Goal: Task Accomplishment & Management: Use online tool/utility

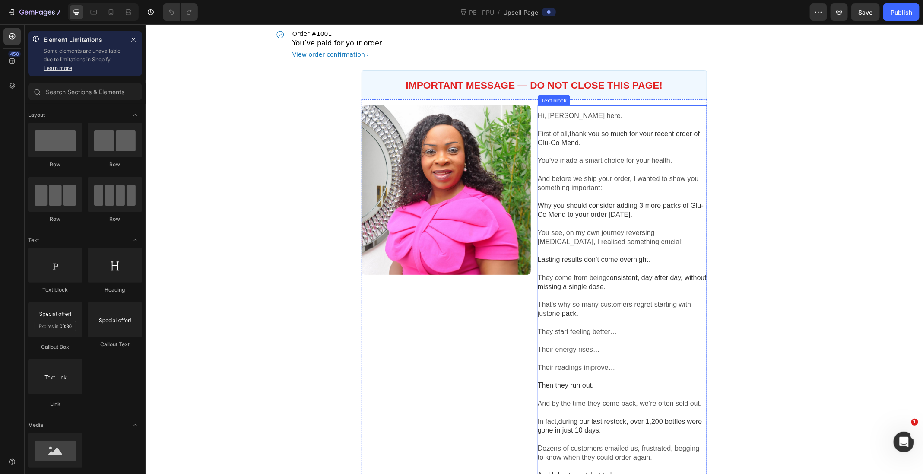
click at [568, 144] on span "thank you so much for your recent order of Glu-Co Mend." at bounding box center [618, 138] width 162 height 16
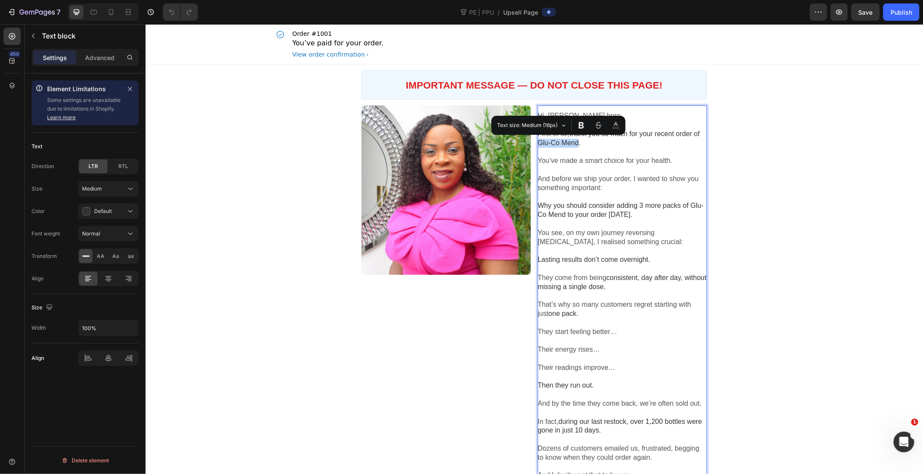
drag, startPoint x: 579, startPoint y: 143, endPoint x: 539, endPoint y: 141, distance: 39.3
click at [539, 141] on span "thank you so much for your recent order of Glu-Co Mend." at bounding box center [618, 138] width 162 height 16
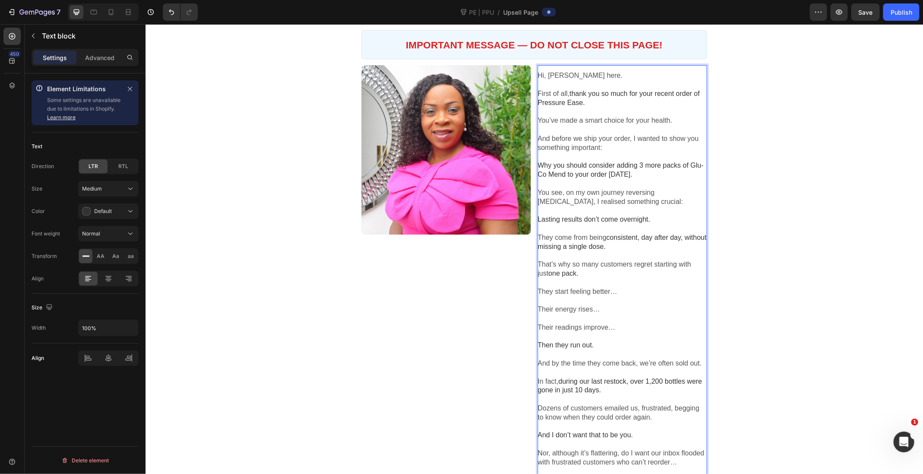
scroll to position [44, 0]
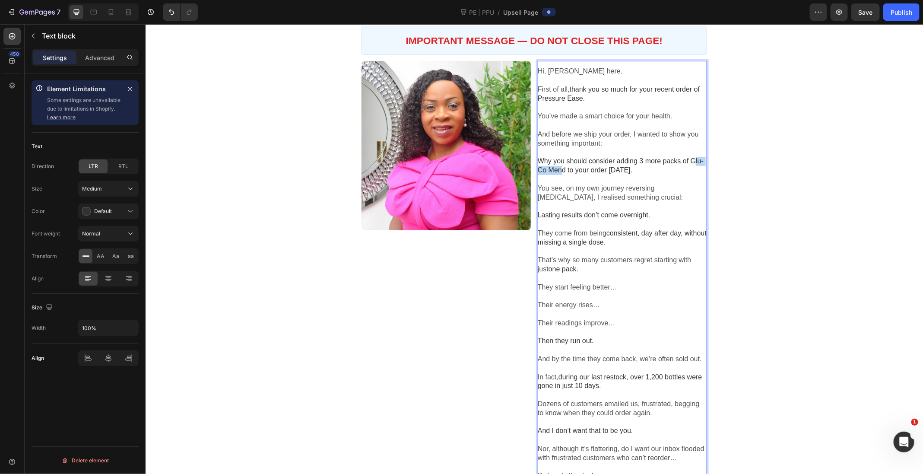
drag, startPoint x: 541, startPoint y: 169, endPoint x: 575, endPoint y: 169, distance: 34.1
click at [575, 169] on span "Why you should consider adding 3 more packs of Glu-Co Mend to your order today." at bounding box center [620, 165] width 166 height 16
drag, startPoint x: 579, startPoint y: 169, endPoint x: 538, endPoint y: 170, distance: 41.0
click at [538, 170] on span "Why you should consider adding 3 more packs of Glu-Co Mend to your order today." at bounding box center [620, 165] width 166 height 16
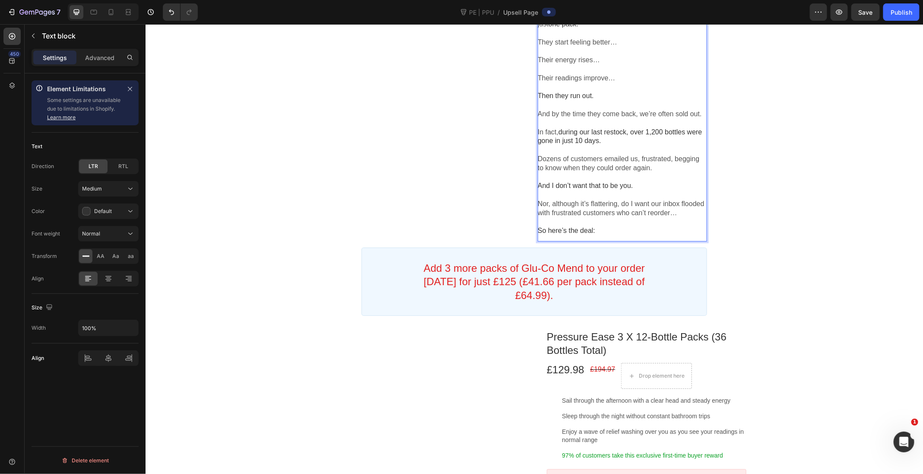
scroll to position [312, 0]
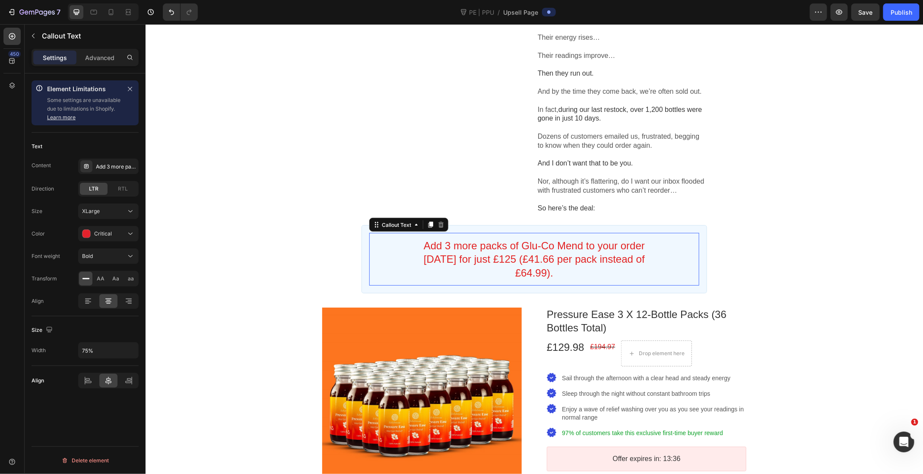
click at [541, 253] on bdo "Add 3 more packs of Glu-Co Mend to your order today for just £125 (£41.66 per p…" at bounding box center [533, 258] width 221 height 38
click at [538, 254] on bdo "Add 3 more packs of Glu-Co Mend to your order today for just £125 (£41.66 per p…" at bounding box center [533, 258] width 221 height 38
click at [116, 170] on div "Add 3 more packs of Glu-Co Mend to your order today for just £125 (£41.66 per p…" at bounding box center [108, 166] width 60 height 16
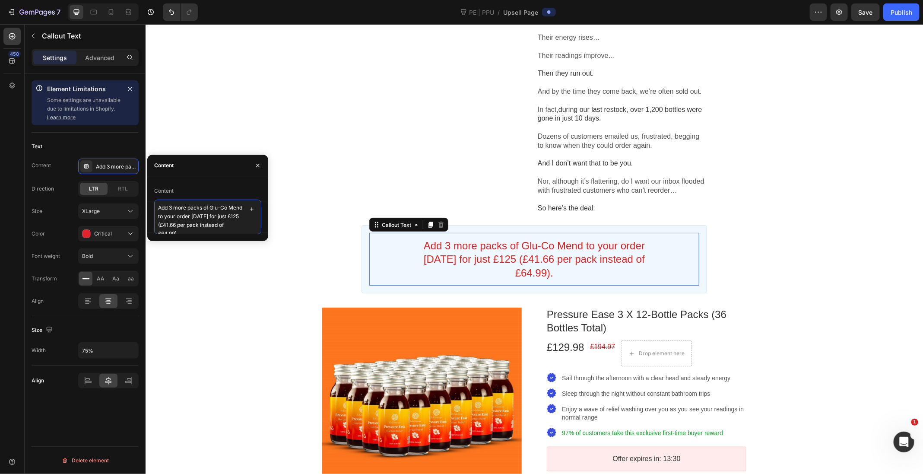
drag, startPoint x: 211, startPoint y: 208, endPoint x: 173, endPoint y: 213, distance: 38.4
click at [173, 213] on textarea "Add 3 more packs of Glu-Co Mend to your order today for just £125 (£41.66 per p…" at bounding box center [207, 216] width 107 height 35
drag, startPoint x: 260, startPoint y: 168, endPoint x: 116, endPoint y: 143, distance: 145.4
click at [260, 168] on icon "button" at bounding box center [257, 165] width 7 height 7
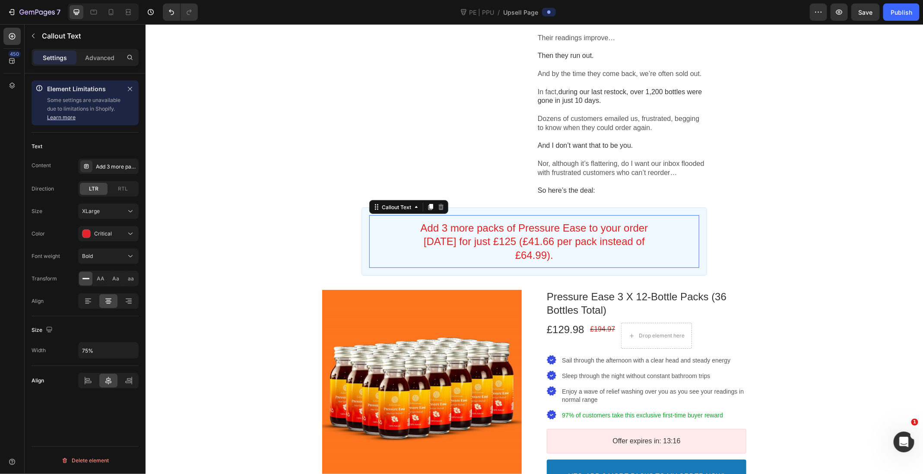
scroll to position [331, 0]
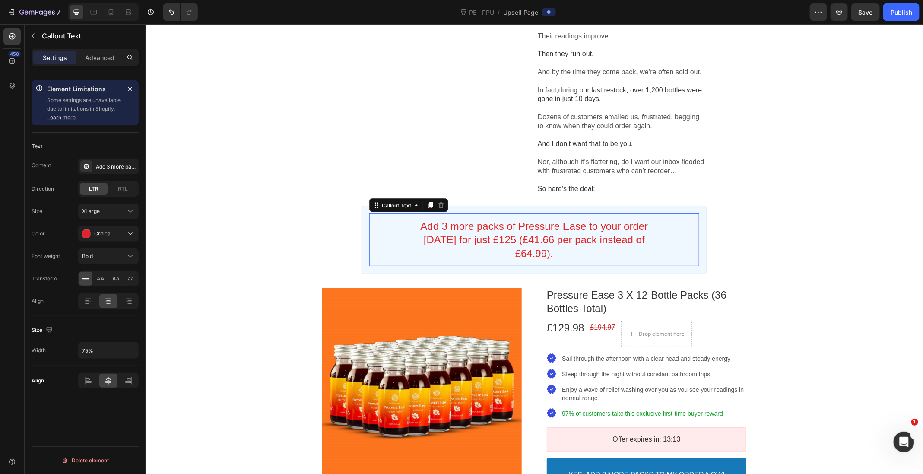
click at [497, 246] on bdo "Add 3 more packs of Pressure Ease to your order today for just £125 (£41.66 per…" at bounding box center [534, 239] width 228 height 38
click at [110, 163] on div "Add 3 more packs of Pressure Ease to your order today for just £125 (£41.66 per…" at bounding box center [116, 167] width 41 height 8
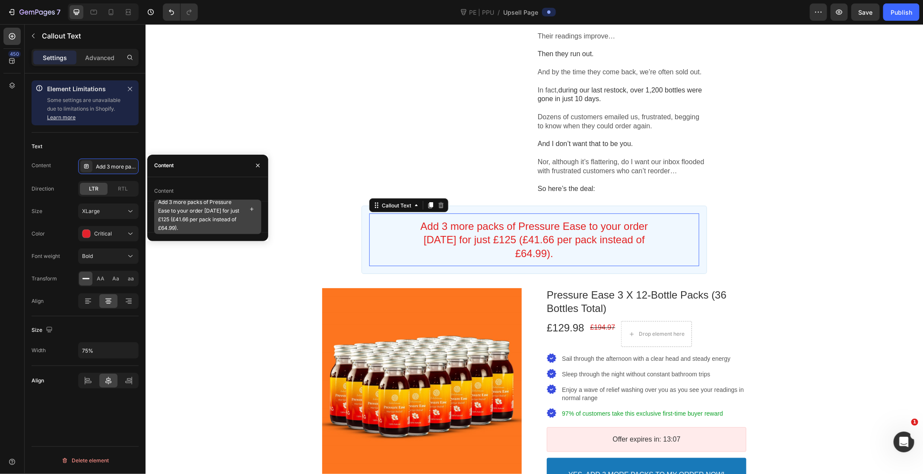
scroll to position [6, 0]
click at [167, 219] on textarea "Add 3 more packs of Pressure Ease to your order today for just £125 (£41.66 per…" at bounding box center [207, 216] width 107 height 35
click at [190, 221] on textarea "Add 3 more packs of Pressure Ease to your order today for just £134.99 (£41.66 …" at bounding box center [207, 216] width 107 height 35
type textarea "Add 3 more packs of Pressure Ease to your order today for just £134.99 (£44.99 …"
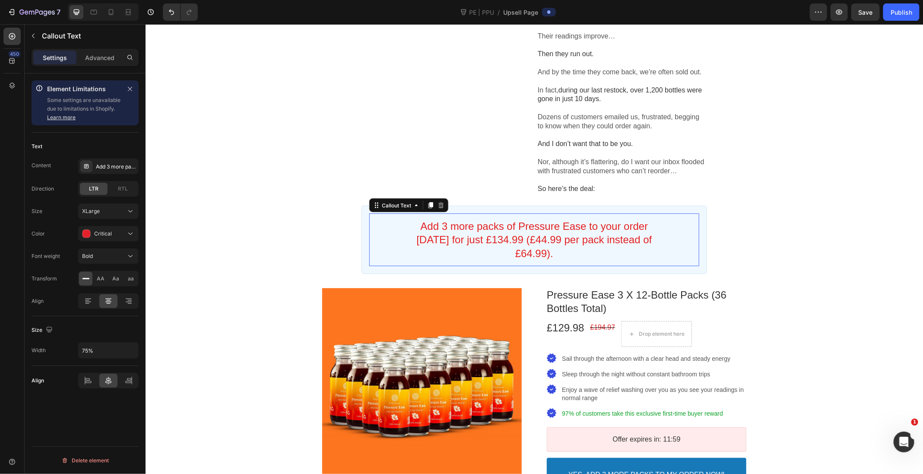
click at [117, 143] on div "Text" at bounding box center [85, 146] width 107 height 14
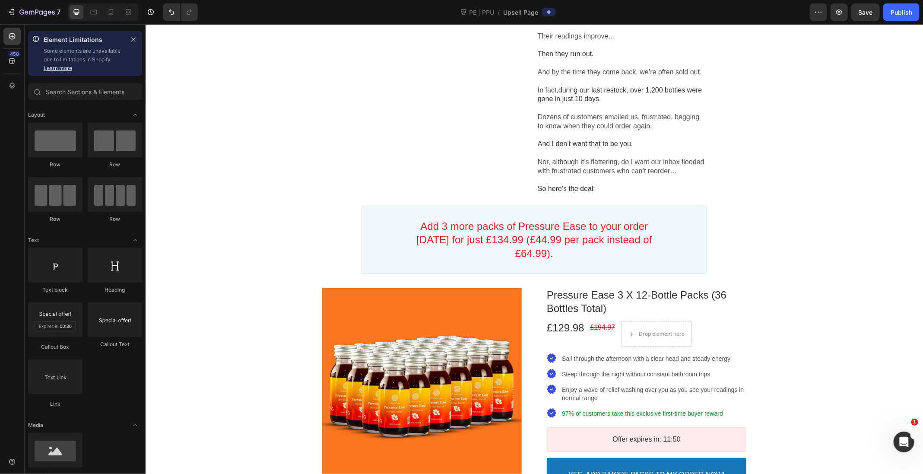
click at [235, 266] on div "IMPORTANT MESSAGE — DO NOT CLOSE THIS PAGE! Heading Callout Box Image Product O…" at bounding box center [533, 267] width 777 height 1069
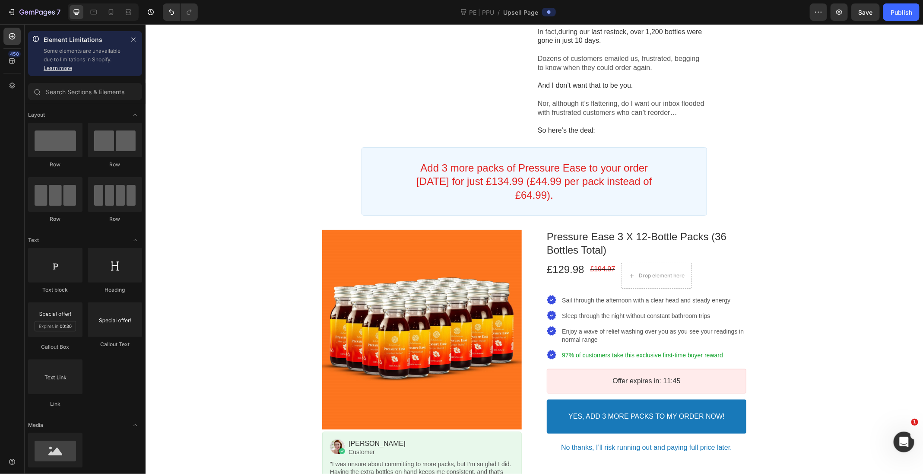
scroll to position [396, 0]
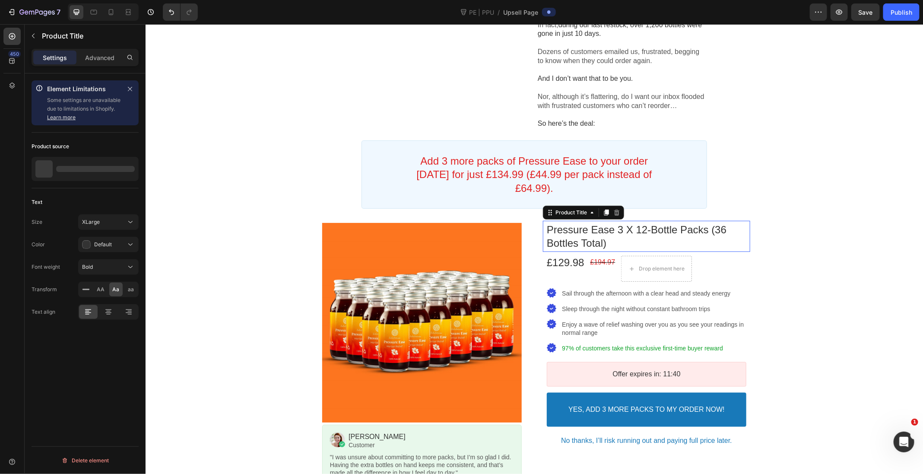
click at [624, 237] on bdo "pressure ease 3 x 12-bottle packs (36 bottles total)" at bounding box center [636, 235] width 180 height 25
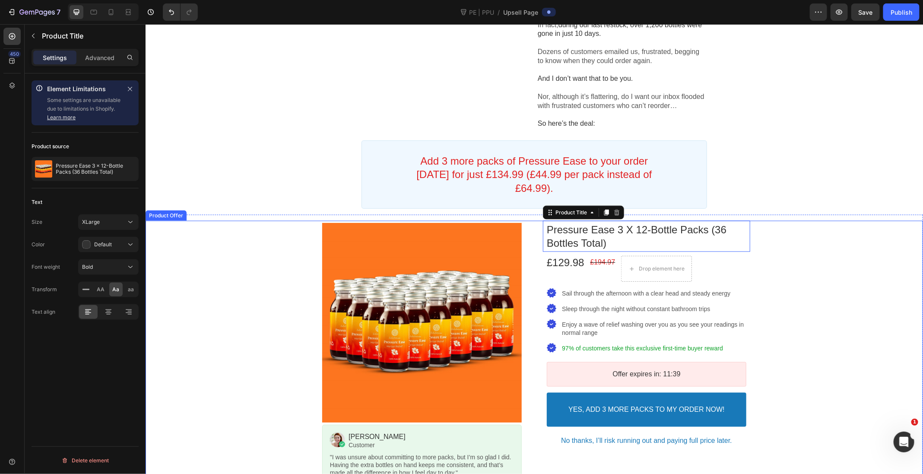
click at [253, 275] on div "Product Images Image Lisa Heading Customer Text block Row "I was unsure about c…" at bounding box center [533, 354] width 777 height 268
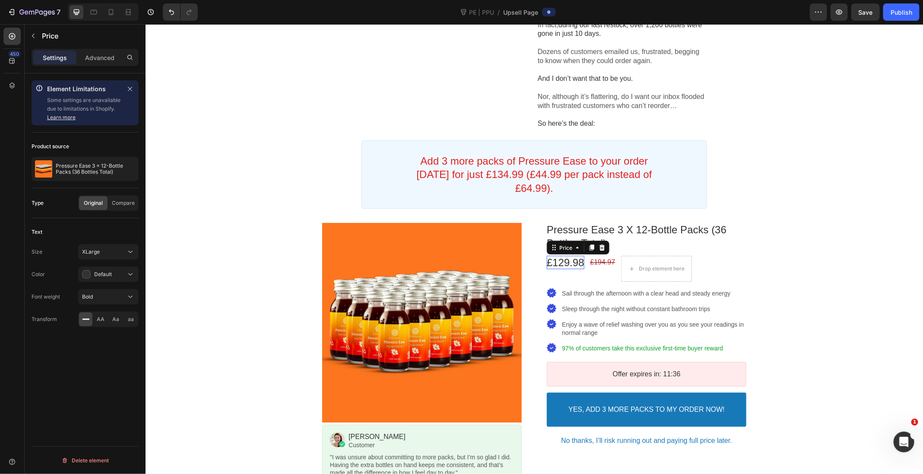
click at [572, 268] on bdo "£129.98" at bounding box center [565, 262] width 38 height 12
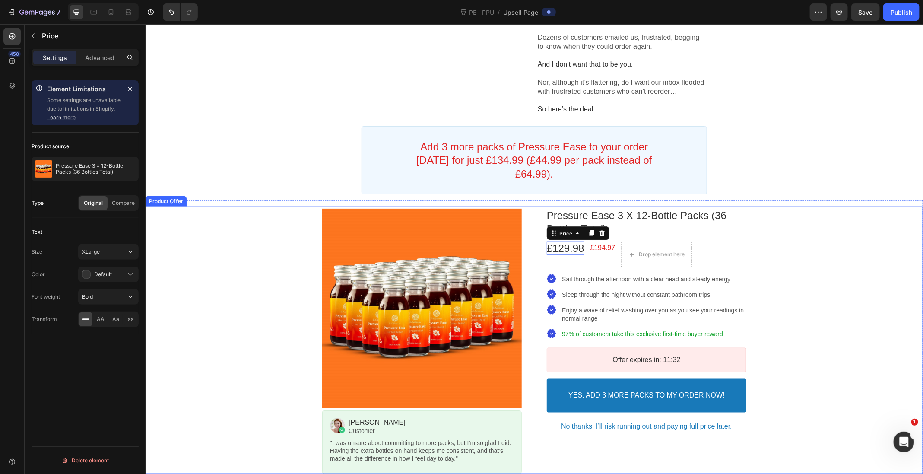
scroll to position [421, 0]
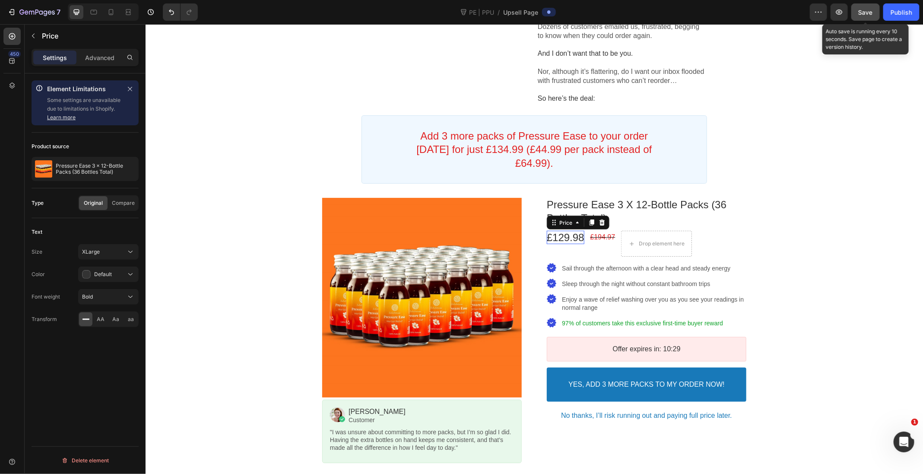
click at [868, 13] on span "Save" at bounding box center [865, 12] width 14 height 7
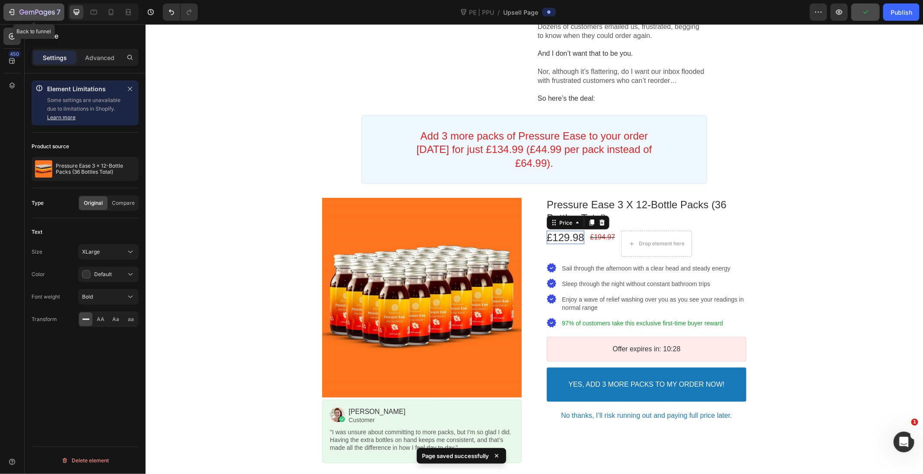
click at [44, 16] on icon "button" at bounding box center [46, 13] width 4 height 6
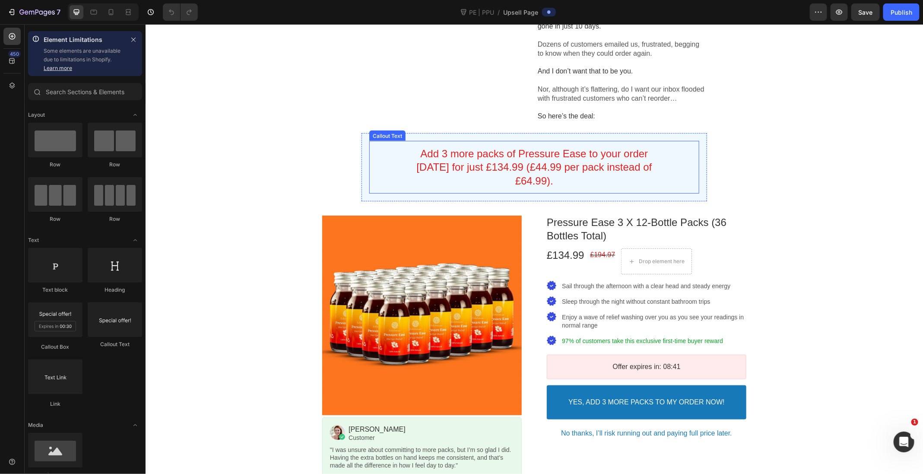
scroll to position [400, 0]
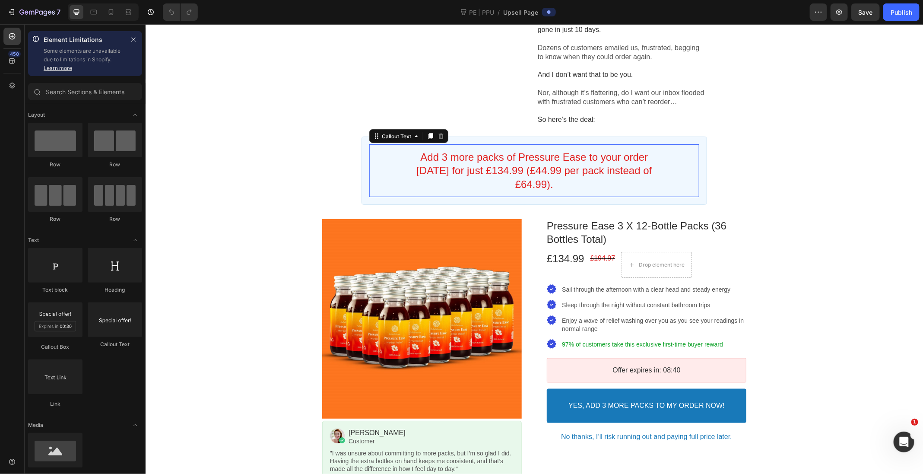
click at [508, 187] on div "Add 3 more packs of Pressure Ease to your order today for just £134.99 (£44.99 …" at bounding box center [533, 170] width 247 height 41
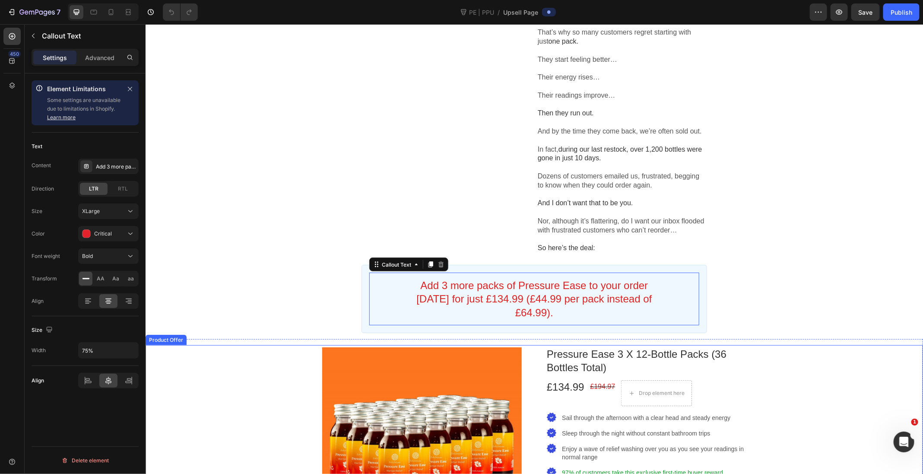
scroll to position [288, 0]
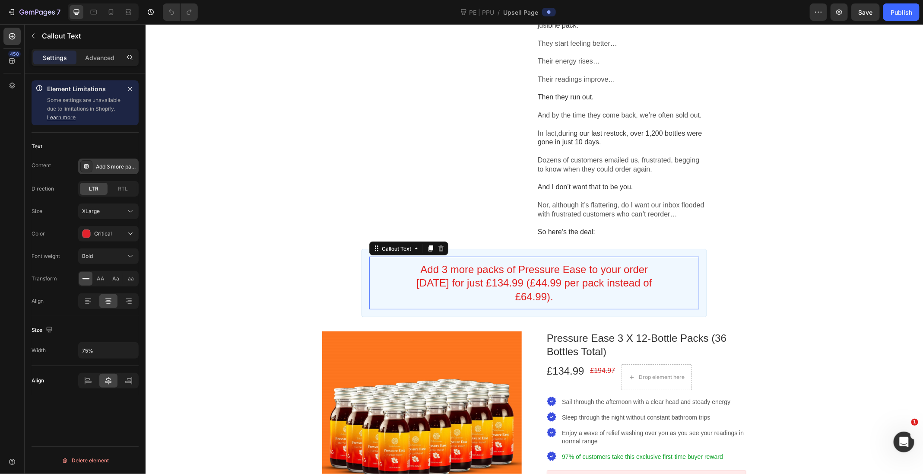
click at [106, 166] on div "Add 3 more packs of Pressure Ease to your order today for just £134.99 (£44.99 …" at bounding box center [116, 167] width 41 height 8
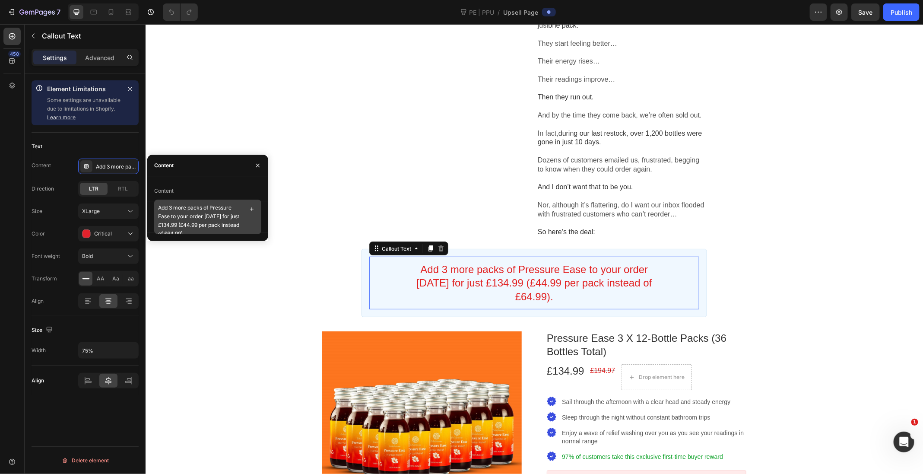
scroll to position [7, 0]
click at [202, 228] on textarea "Add 3 more packs of Pressure Ease to your order today for just £134.99 (£44.99 …" at bounding box center [207, 216] width 107 height 35
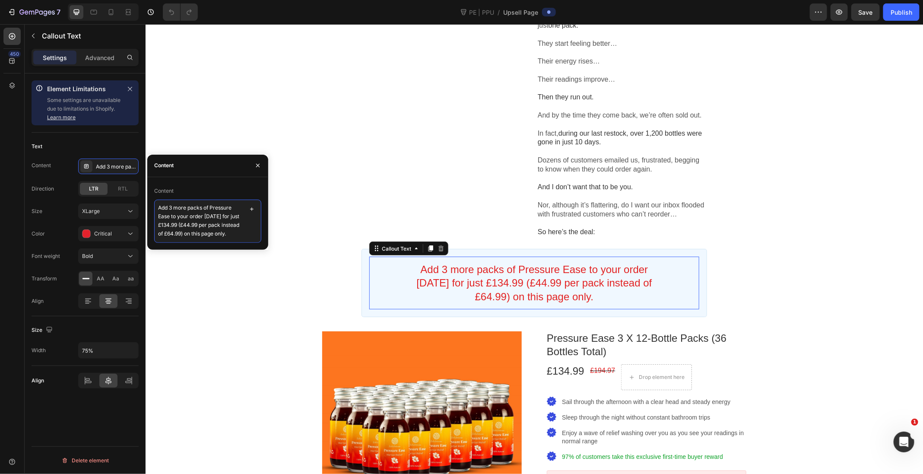
scroll to position [0, 0]
drag, startPoint x: 205, startPoint y: 215, endPoint x: 218, endPoint y: 216, distance: 13.5
click at [218, 216] on textarea "Add 3 more packs of Pressure Ease to your order today for just £134.99 (£44.99 …" at bounding box center [207, 220] width 107 height 43
paste textarea ". This special offer is only available on this page — once you leave, it’s gone"
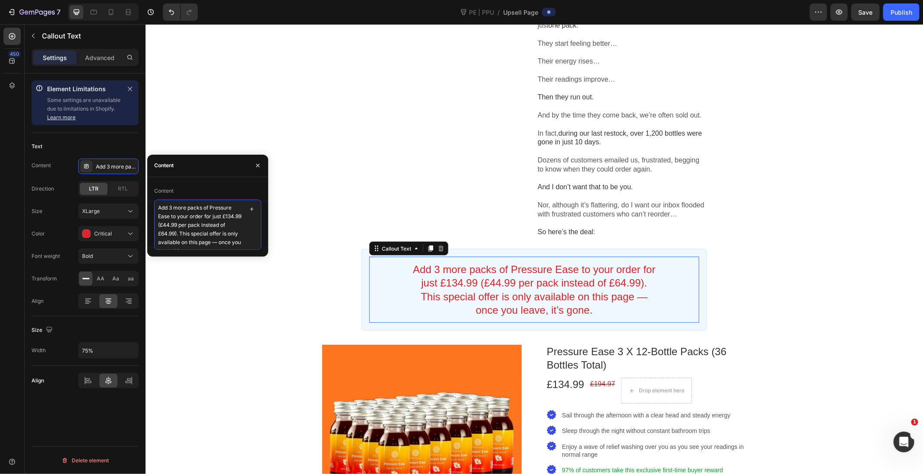
scroll to position [13, 0]
type textarea "Add 3 more packs of Pressure Ease to your order for just £134.99 (£44.99 per pa…"
click at [256, 164] on icon "button" at bounding box center [257, 165] width 3 height 3
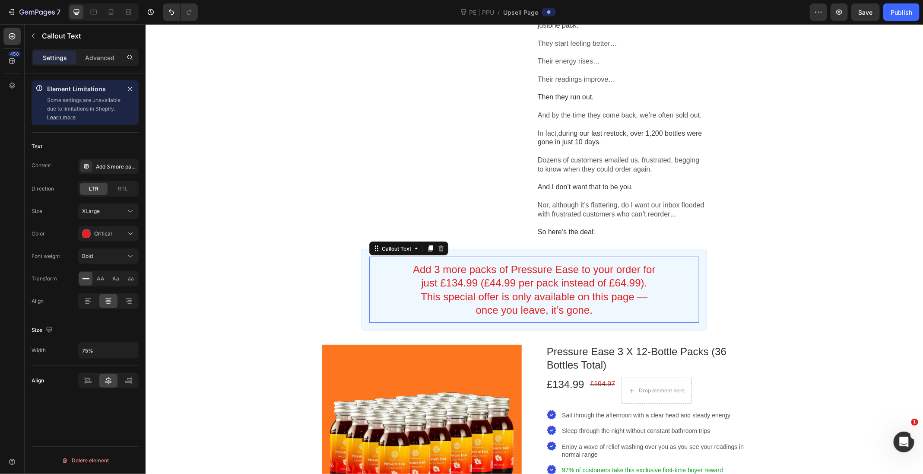
click at [253, 230] on div "IMPORTANT MESSAGE — DO NOT CLOSE THIS PAGE! Heading Callout Box Image Product O…" at bounding box center [533, 317] width 777 height 1083
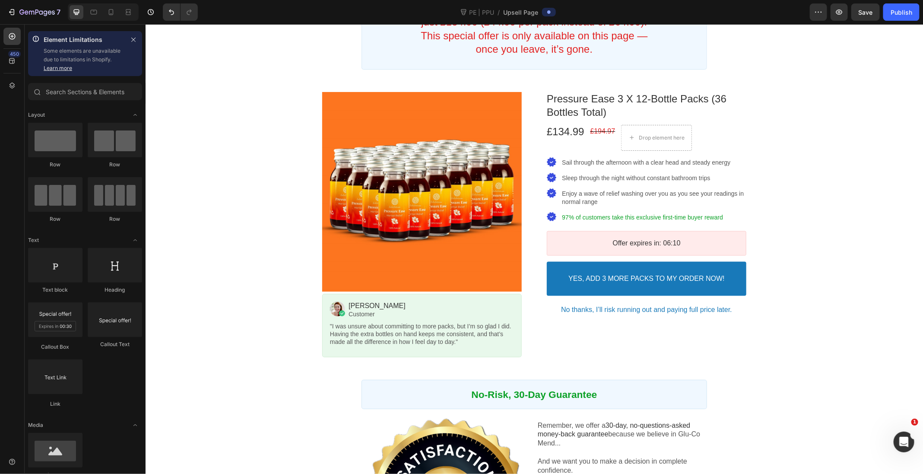
scroll to position [547, 0]
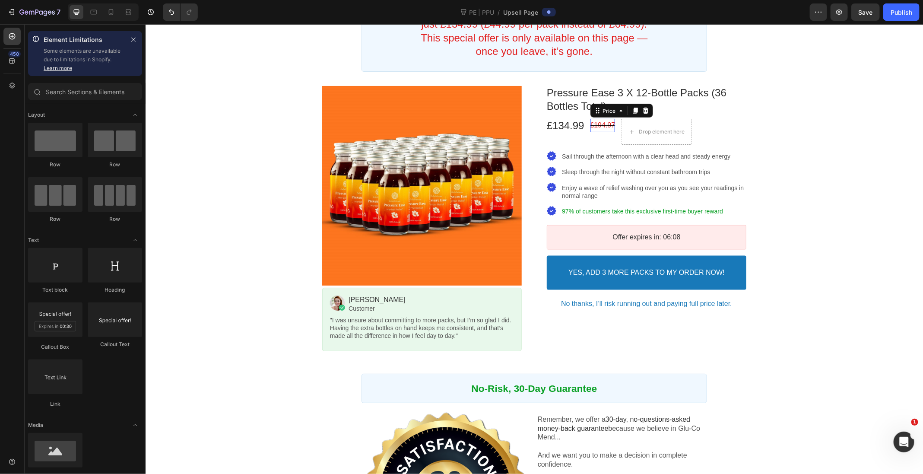
click at [605, 128] on bdo "£194.97" at bounding box center [602, 124] width 25 height 7
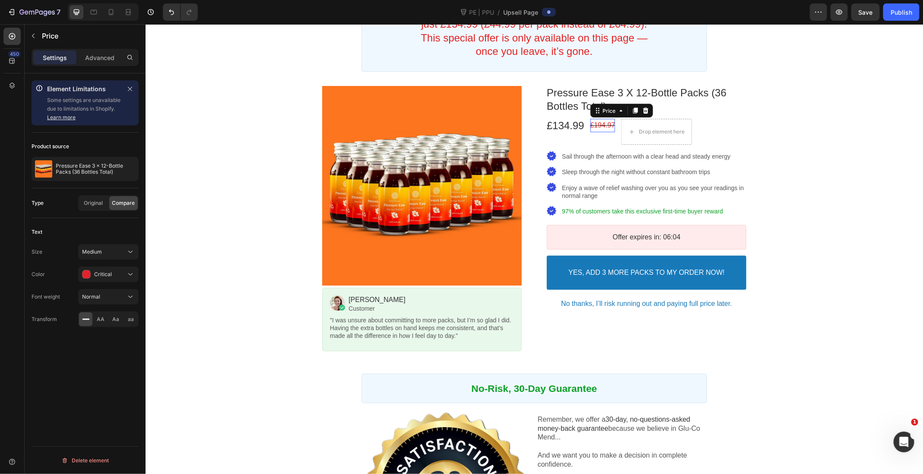
click at [265, 398] on div "IMPORTANT MESSAGE — DO NOT CLOSE THIS PAGE! Heading Callout Box Image Product O…" at bounding box center [533, 58] width 777 height 1083
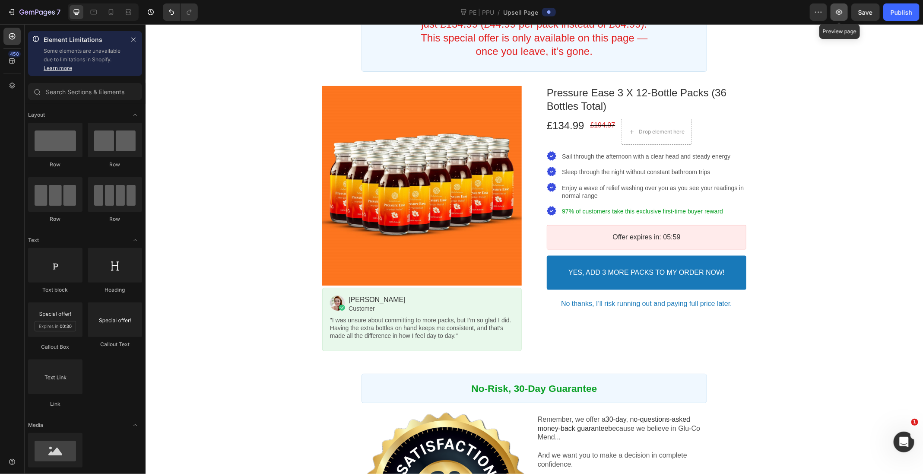
click at [840, 13] on icon "button" at bounding box center [839, 12] width 3 height 3
click at [858, 9] on button "Save" at bounding box center [865, 11] width 28 height 17
click at [32, 12] on icon "button" at bounding box center [31, 13] width 5 height 4
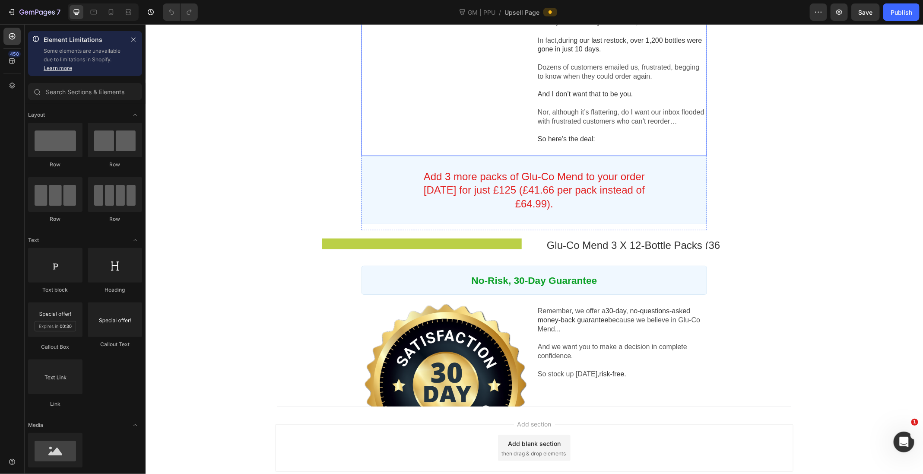
scroll to position [386, 0]
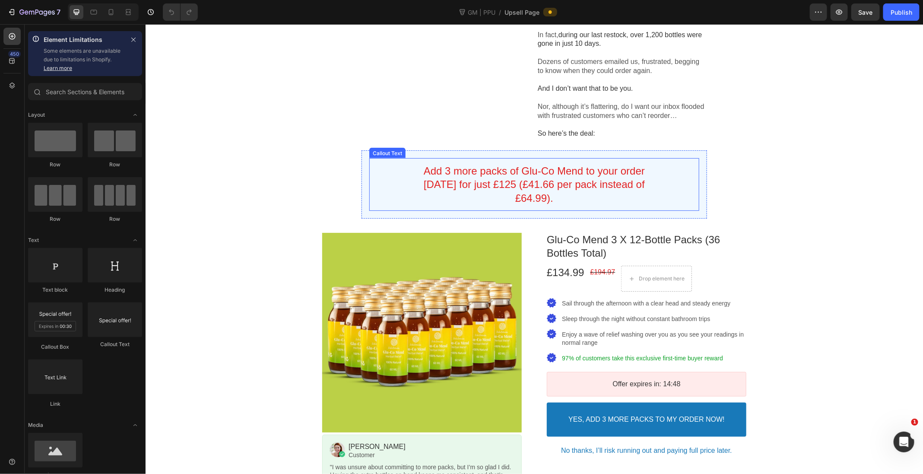
click at [561, 194] on bdo "Add 3 more packs of Glu-Co Mend to your order today for just £125 (£41.66 per p…" at bounding box center [533, 184] width 221 height 38
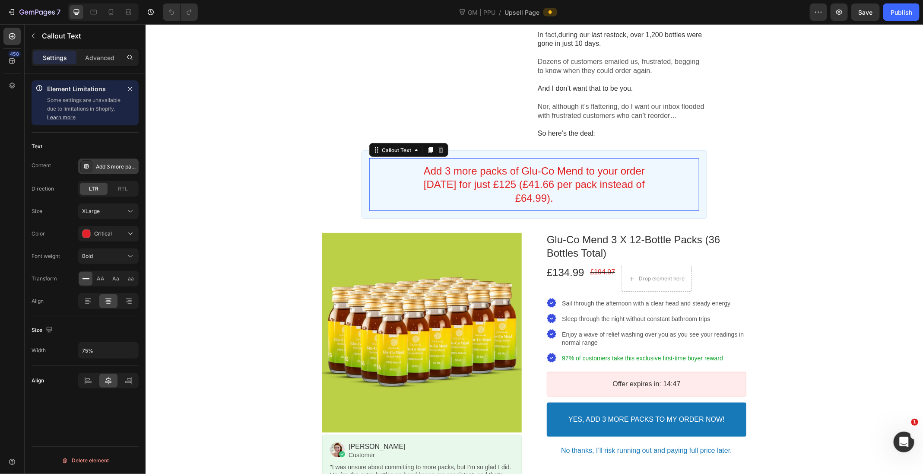
click at [119, 168] on div "Add 3 more packs of Glu-Co Mend to your order today for just £125 (£41.66 per p…" at bounding box center [116, 167] width 41 height 8
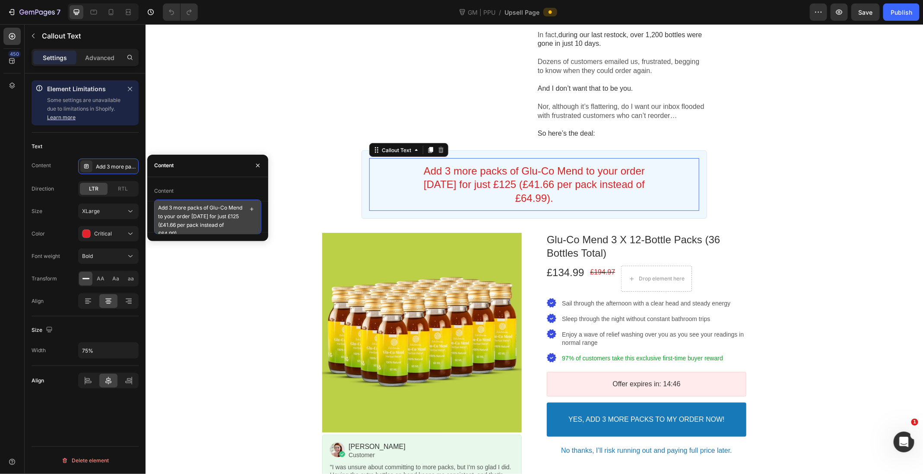
click at [218, 218] on textarea "Add 3 more packs of Glu-Co Mend to your order today for just £125 (£41.66 per p…" at bounding box center [207, 216] width 107 height 35
paste textarea "Pressure Ease to your order for just £134.99 (£44.99 per pack instead of £64.99…"
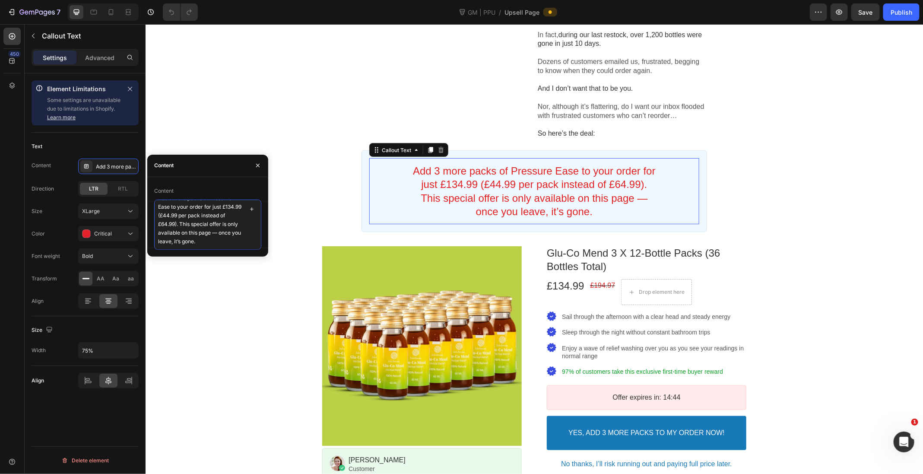
scroll to position [0, 0]
click at [214, 209] on textarea "Add 3 more packs of Pressure Ease to your order for just £134.99 (£44.99 per pa…" at bounding box center [207, 224] width 107 height 50
click at [163, 217] on textarea "Add 3 more packs of Glu-Co Ease to your order for just £134.99 (£44.99 per pack…" at bounding box center [207, 224] width 107 height 50
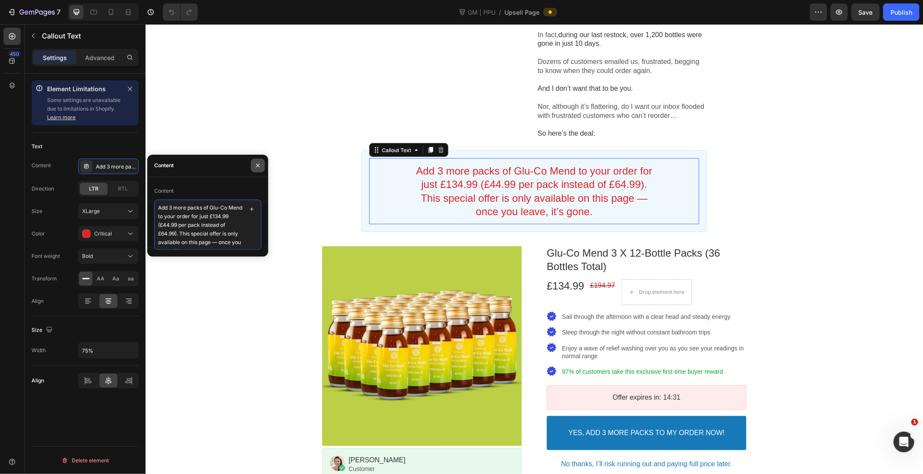
type textarea "Add 3 more packs of Glu-Co Mend to your order for just £134.99 (£44.99 per pack…"
click at [257, 166] on icon "button" at bounding box center [257, 165] width 3 height 3
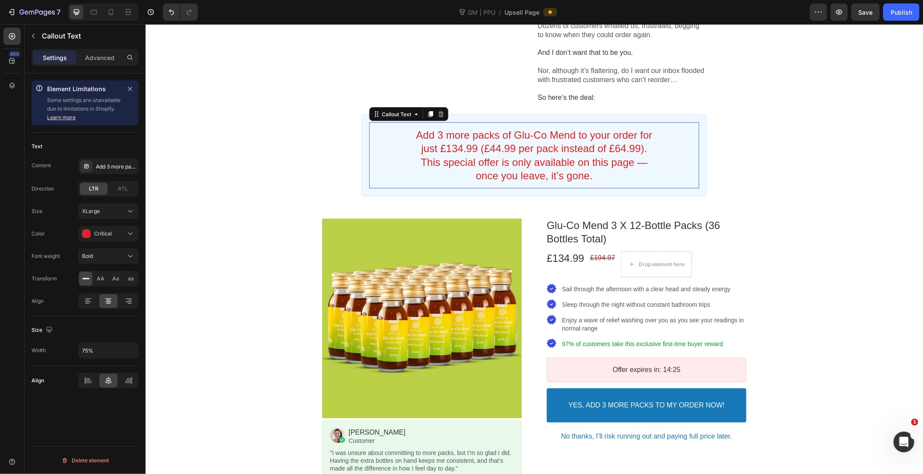
scroll to position [799, 0]
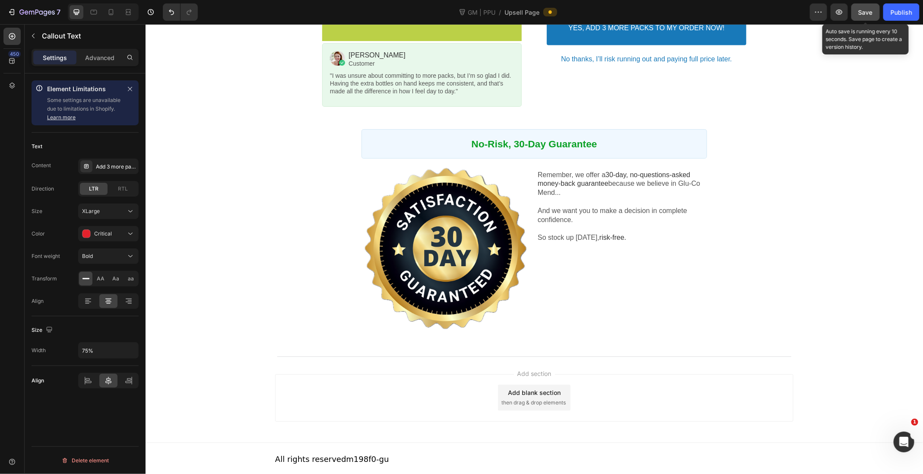
click at [868, 10] on span "Save" at bounding box center [865, 12] width 14 height 7
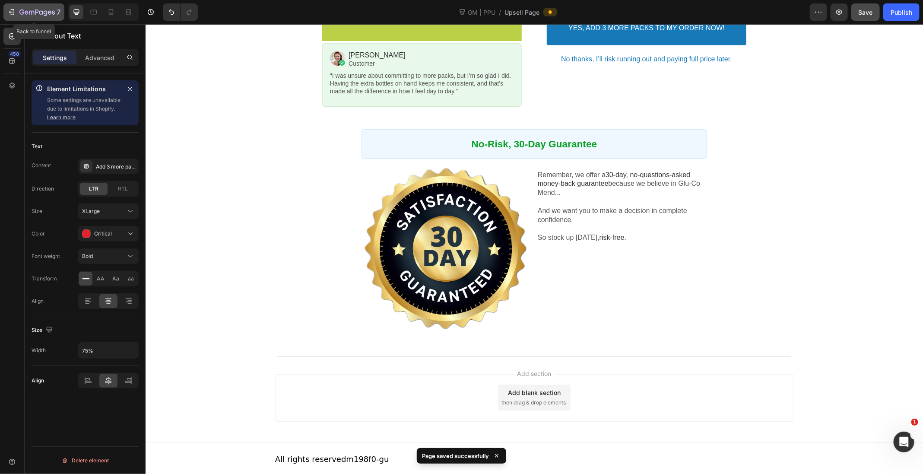
click at [35, 12] on icon "button" at bounding box center [36, 12] width 35 height 7
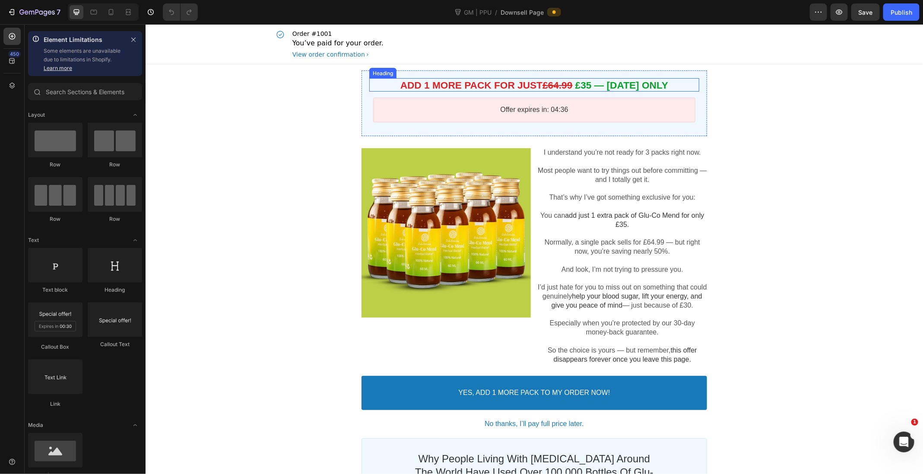
click at [589, 83] on span "£35 — [DATE] ONLY" at bounding box center [621, 84] width 93 height 11
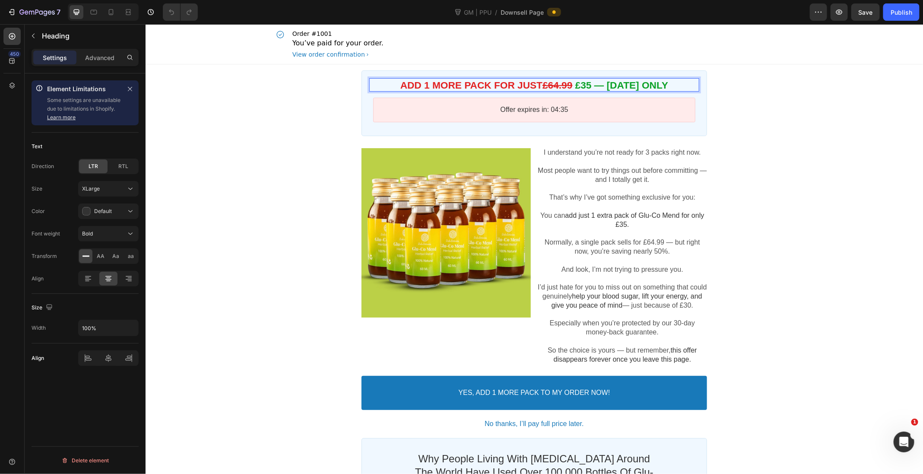
click at [592, 85] on span "£35 — TODAY ONLY" at bounding box center [621, 84] width 93 height 11
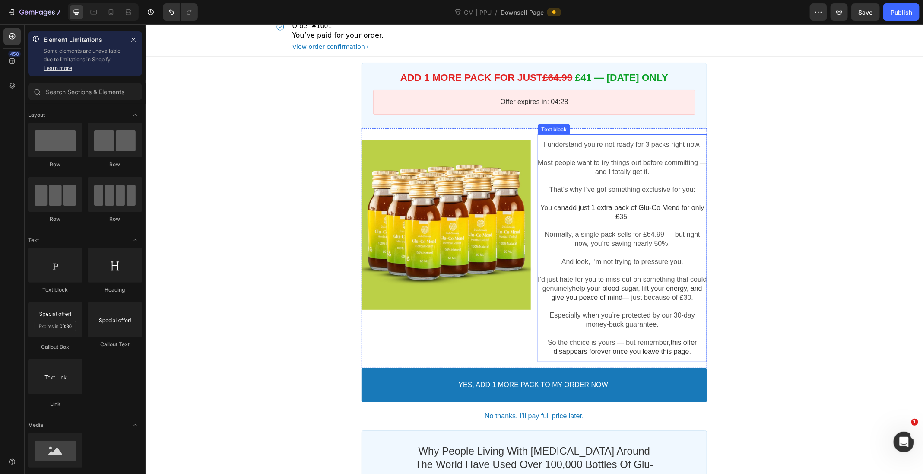
scroll to position [9, 0]
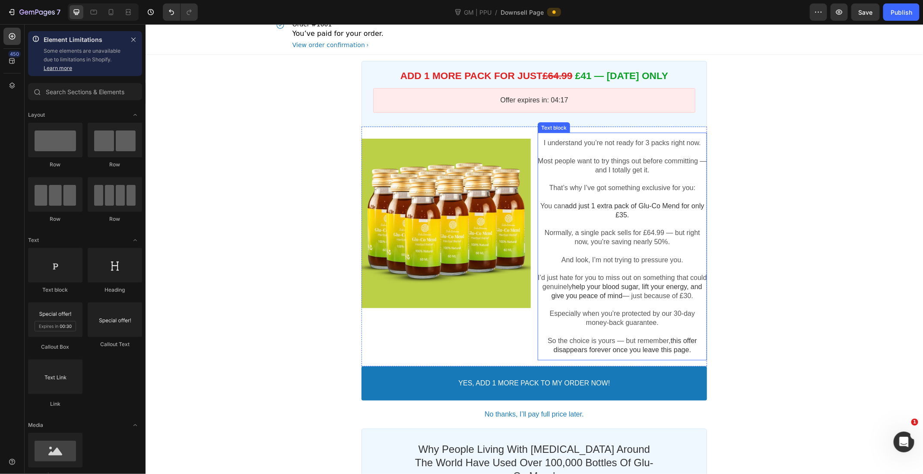
click at [585, 203] on span "add just 1 extra pack of Glu-Co Mend for only £35." at bounding box center [634, 210] width 139 height 16
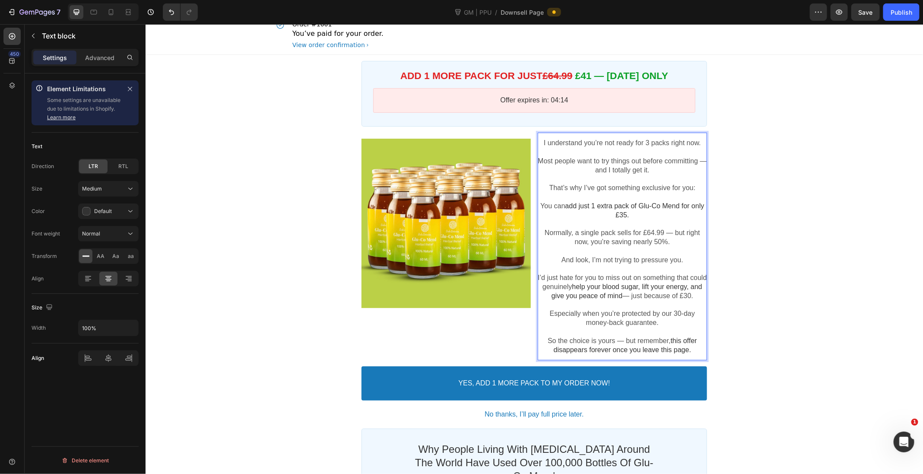
click at [624, 209] on p "You can add just 1 extra pack of Glu-Co Mend for only £35." at bounding box center [621, 210] width 169 height 18
click at [624, 214] on span "add just 1 extra pack of Glu-Co Mend for only £35." at bounding box center [634, 210] width 139 height 16
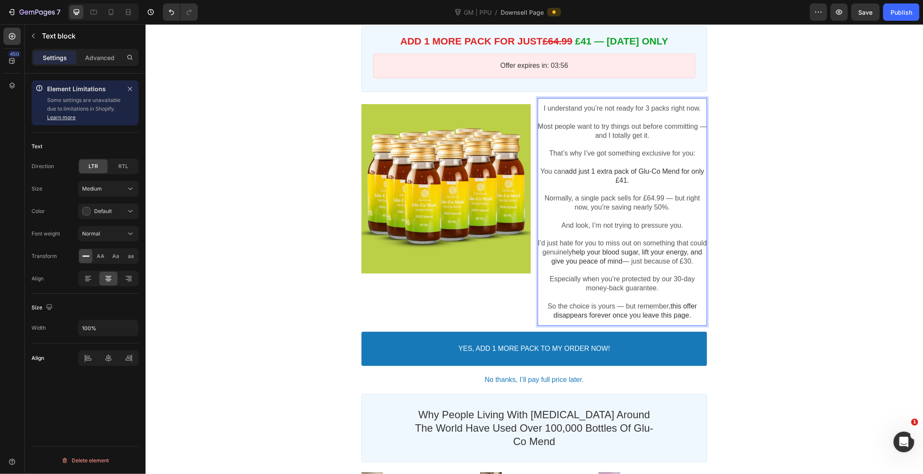
scroll to position [47, 0]
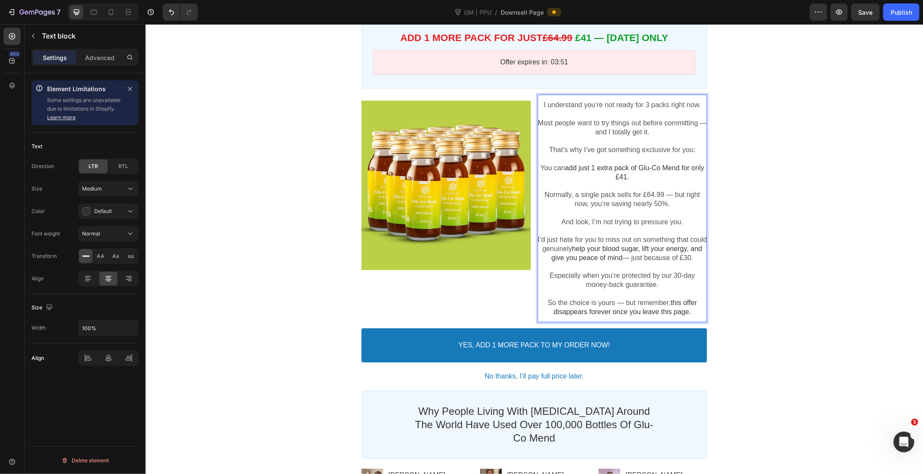
click at [626, 262] on p "I’d just hate for you to miss out on something that could genuinely help your b…" at bounding box center [621, 248] width 169 height 27
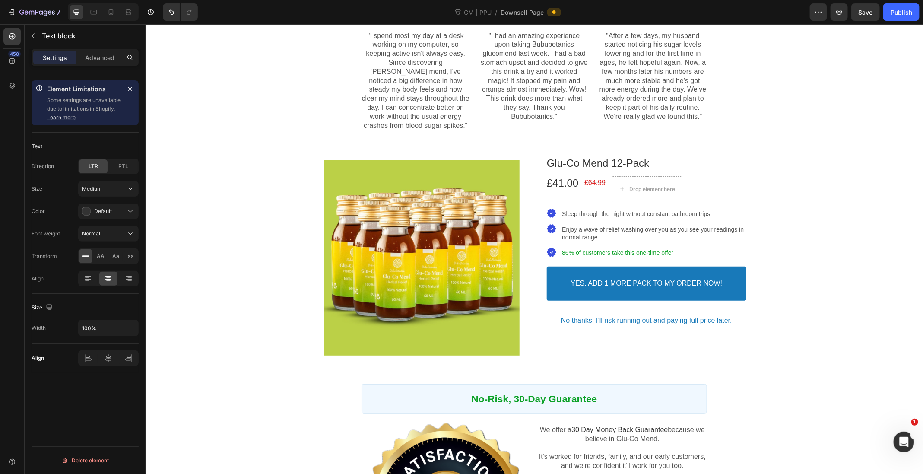
scroll to position [537, 0]
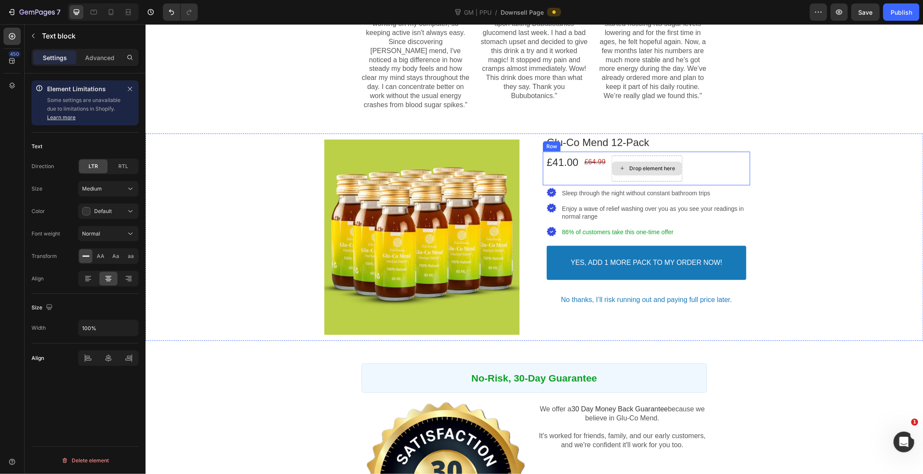
click at [638, 171] on div "Drop element here" at bounding box center [652, 168] width 46 height 7
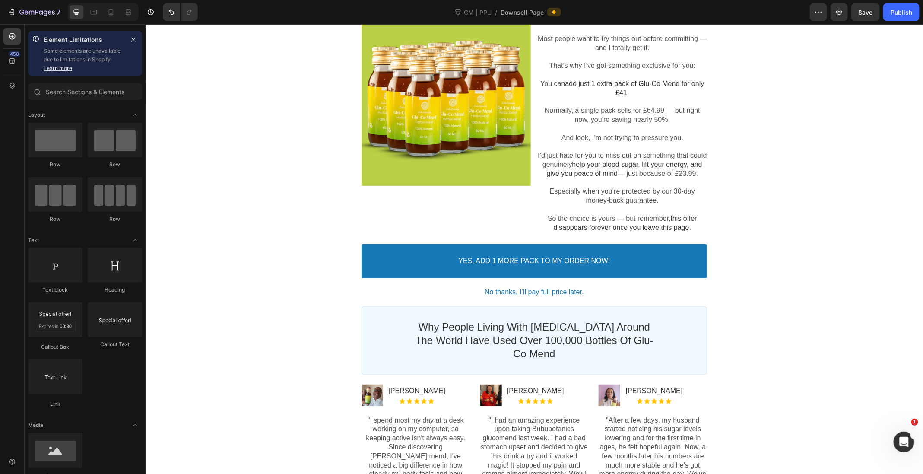
scroll to position [0, 0]
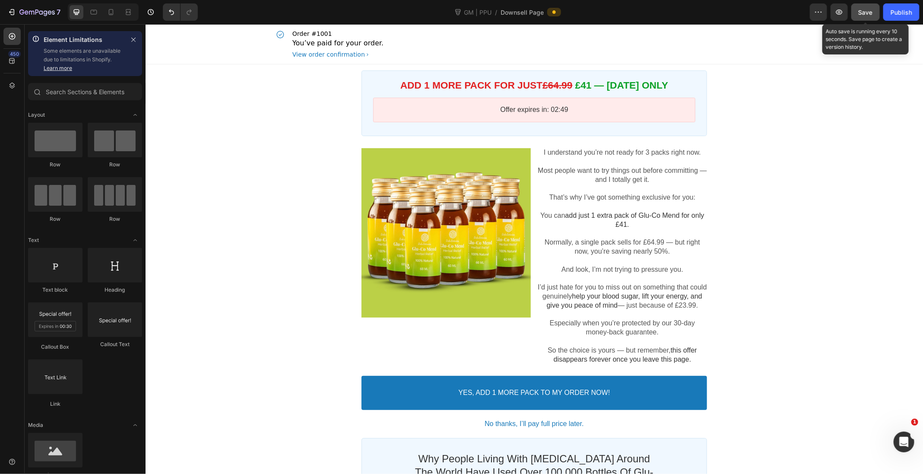
click at [866, 13] on span "Save" at bounding box center [865, 12] width 14 height 7
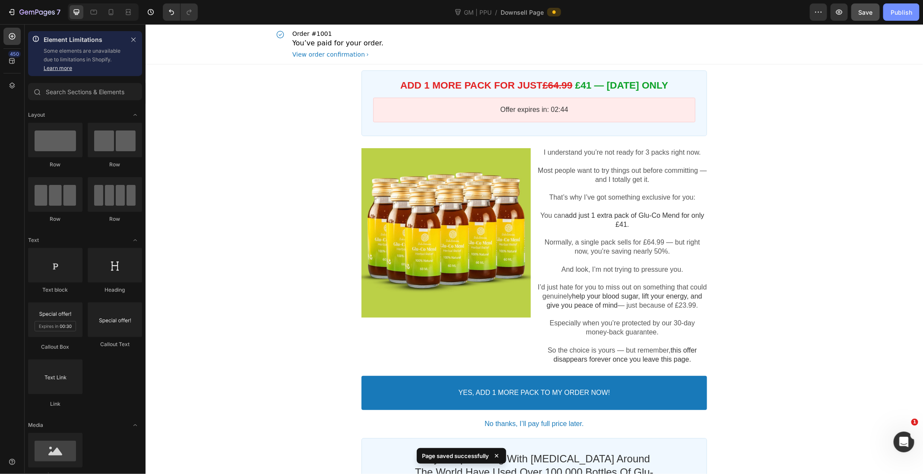
click at [908, 8] on div "Publish" at bounding box center [901, 12] width 22 height 9
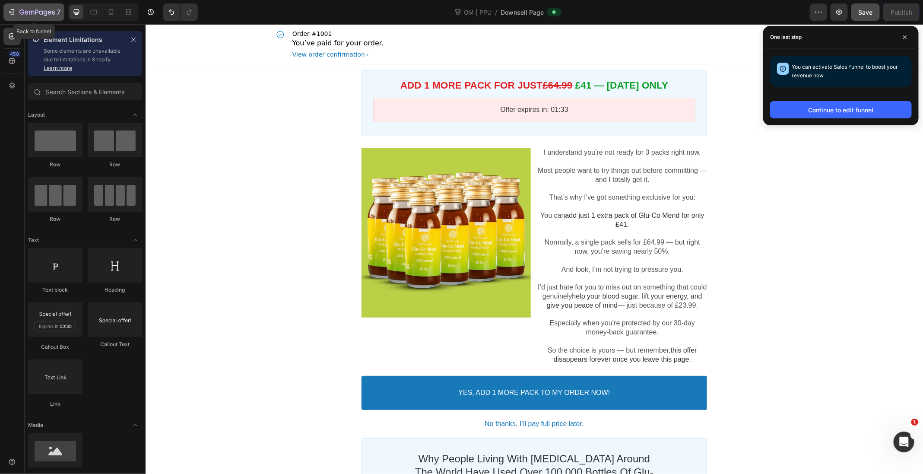
click at [45, 16] on div "7" at bounding box center [39, 12] width 41 height 10
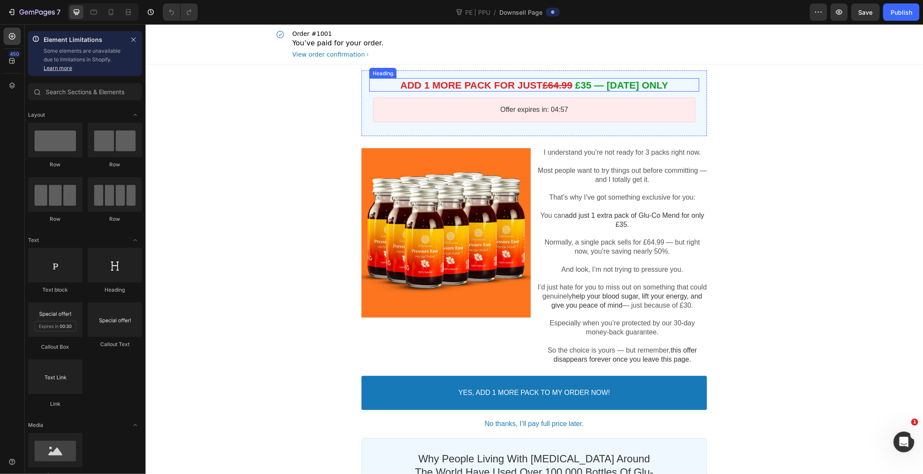
click at [585, 85] on span "£35 — [DATE] ONLY" at bounding box center [621, 84] width 93 height 11
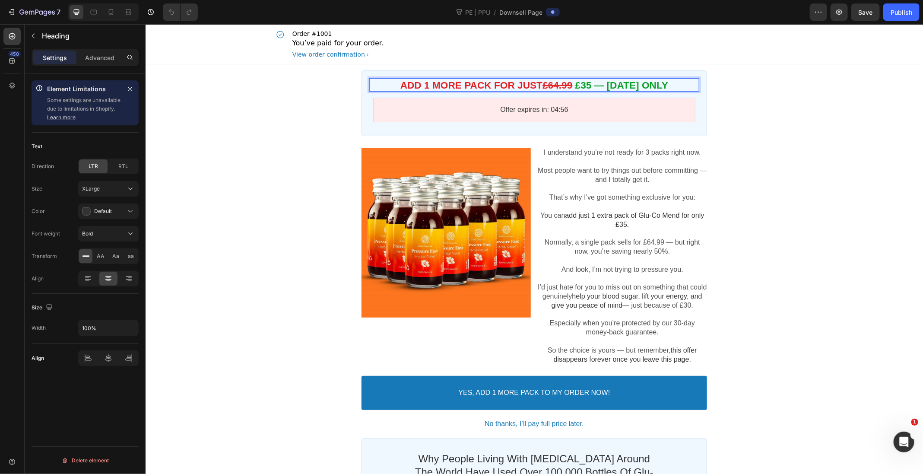
click at [589, 85] on span "£35 — [DATE] ONLY" at bounding box center [621, 84] width 93 height 11
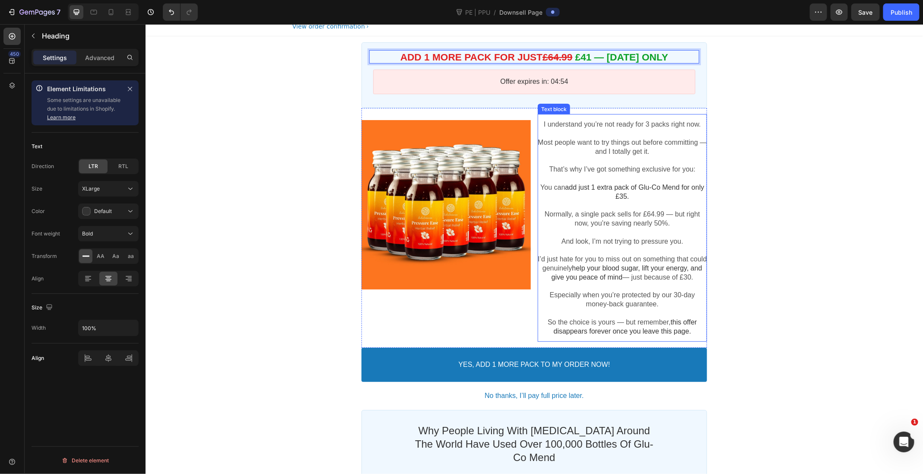
scroll to position [33, 0]
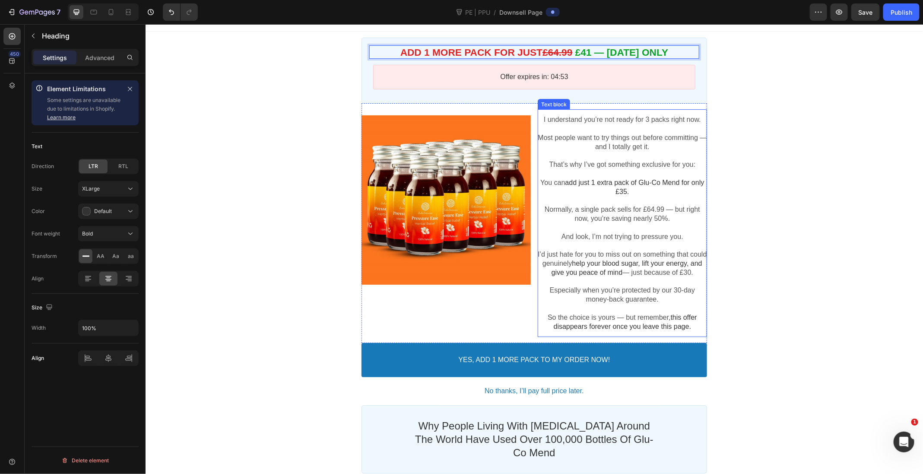
click at [627, 194] on p "You can add just 1 extra pack of Glu-Co Mend for only £35." at bounding box center [621, 187] width 169 height 18
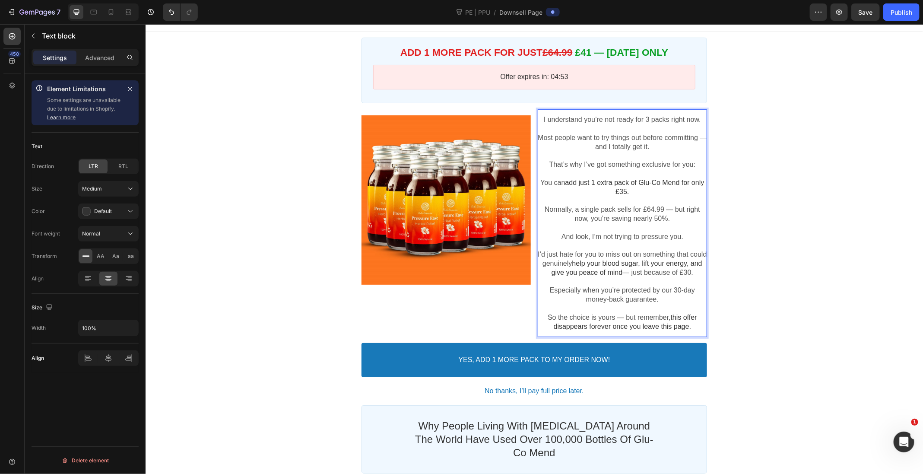
click at [622, 188] on span "add just 1 extra pack of Glu-Co Mend for only £35." at bounding box center [634, 186] width 139 height 16
drag, startPoint x: 640, startPoint y: 180, endPoint x: 681, endPoint y: 181, distance: 40.6
click at [681, 181] on span "add just 1 extra pack of Glu-Co Mend for only £41." at bounding box center [634, 186] width 139 height 16
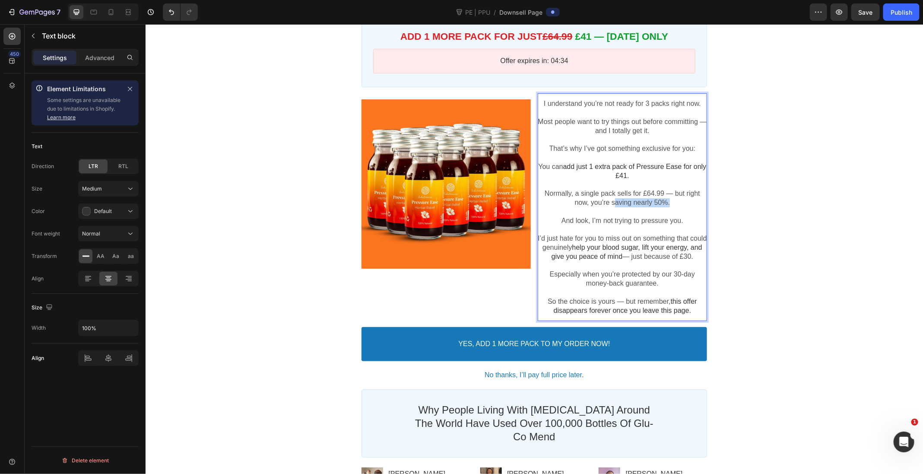
drag, startPoint x: 614, startPoint y: 202, endPoint x: 695, endPoint y: 202, distance: 80.8
click at [695, 202] on p "Normally, a single pack sells for £64.99 — but right now, you’re saving nearly …" at bounding box center [621, 198] width 169 height 18
click at [612, 201] on p "Normally, a single pack sells for £64.99 — but right now, you’re saving nearly …" at bounding box center [621, 198] width 169 height 18
drag, startPoint x: 612, startPoint y: 201, endPoint x: 621, endPoint y: 201, distance: 8.6
click at [621, 201] on p "Normally, a single pack sells for £64.99 — but right now, you’re saving nearly …" at bounding box center [621, 198] width 169 height 18
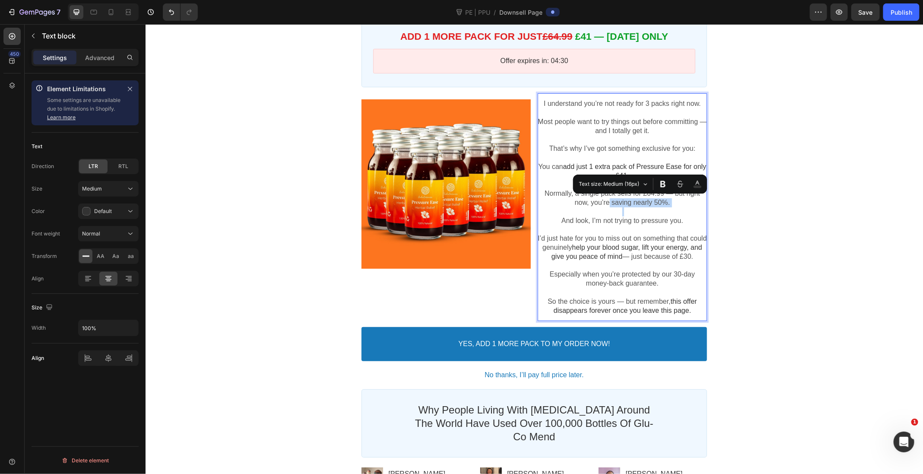
drag, startPoint x: 608, startPoint y: 201, endPoint x: 722, endPoint y: 209, distance: 114.3
click at [655, 222] on p "And look, I’m not trying to pressure you." at bounding box center [621, 220] width 169 height 9
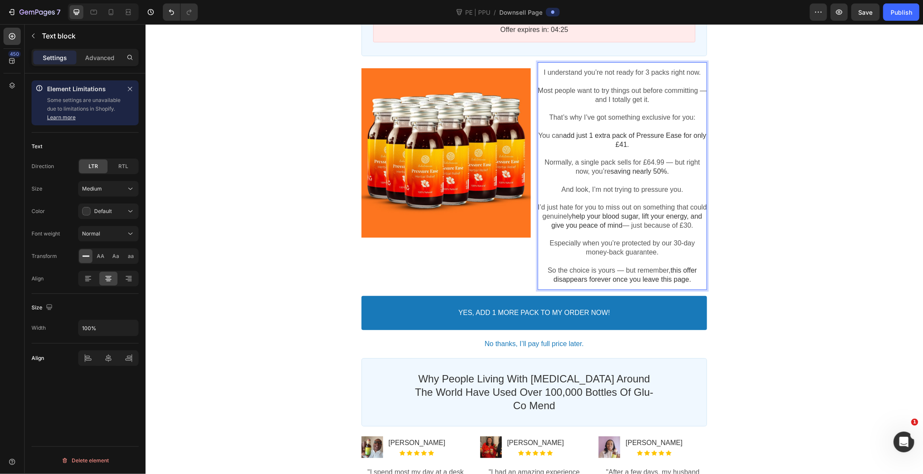
scroll to position [81, 0]
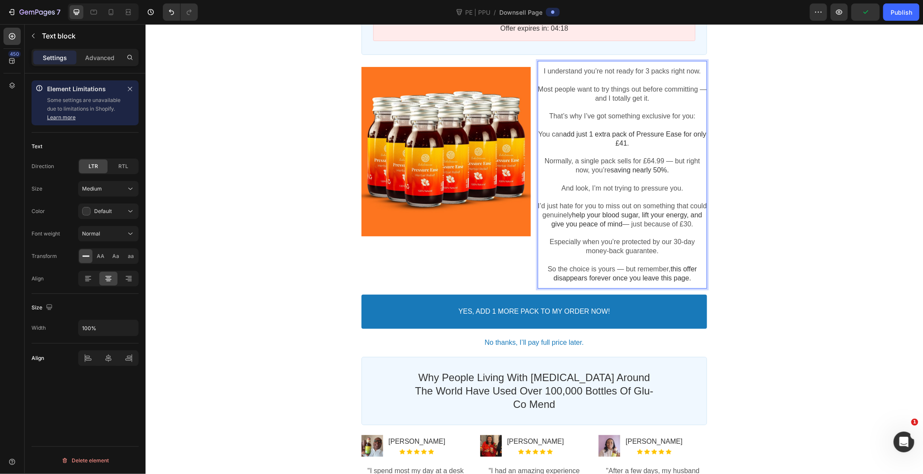
click at [627, 228] on p "I’d just hate for you to miss out on something that could genuinely help your b…" at bounding box center [621, 214] width 169 height 27
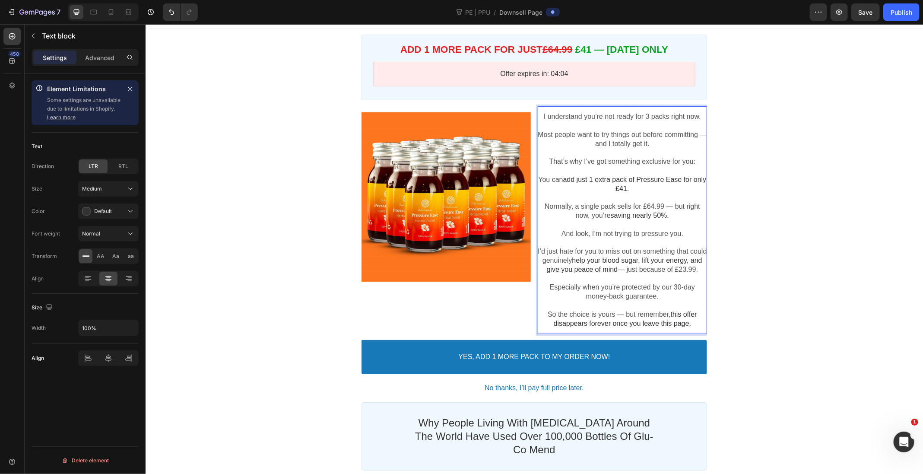
scroll to position [0, 0]
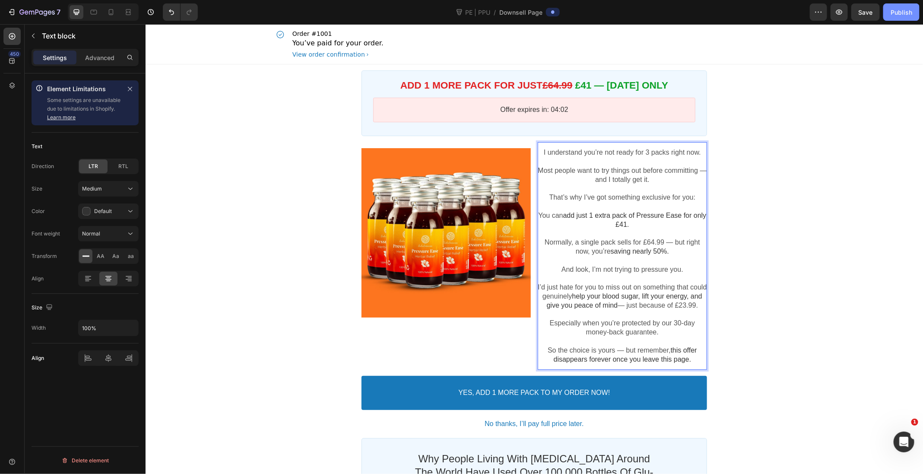
click at [909, 12] on div "Publish" at bounding box center [901, 12] width 22 height 9
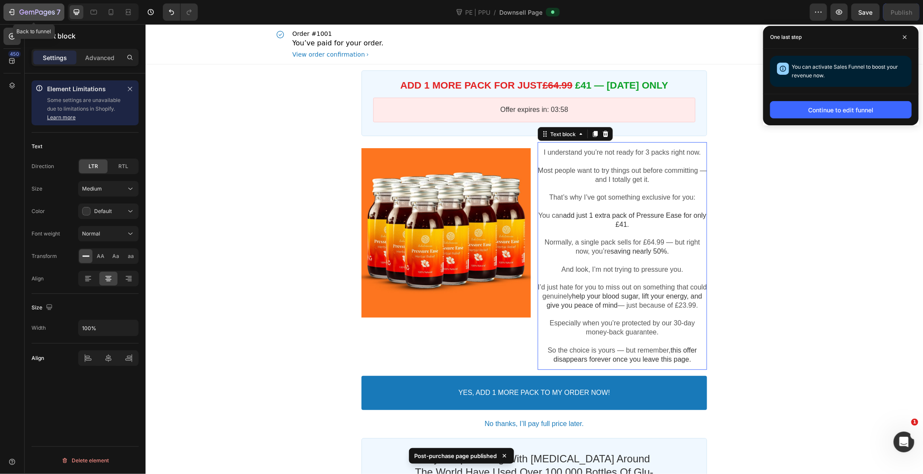
click at [42, 15] on icon "button" at bounding box center [36, 12] width 35 height 7
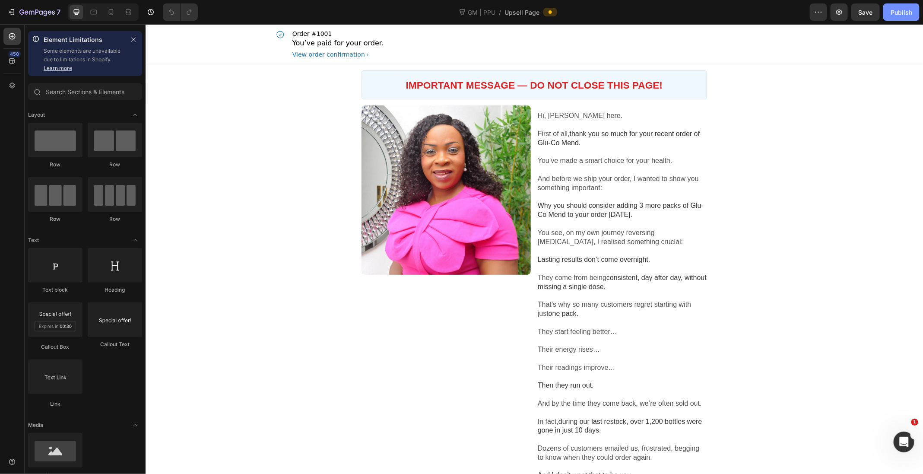
click at [904, 14] on div "Publish" at bounding box center [901, 12] width 22 height 9
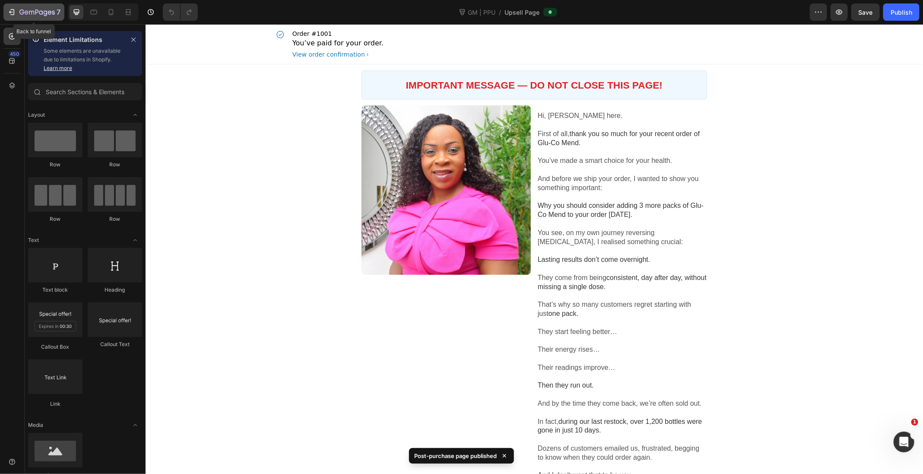
click at [50, 8] on div "7" at bounding box center [39, 12] width 41 height 10
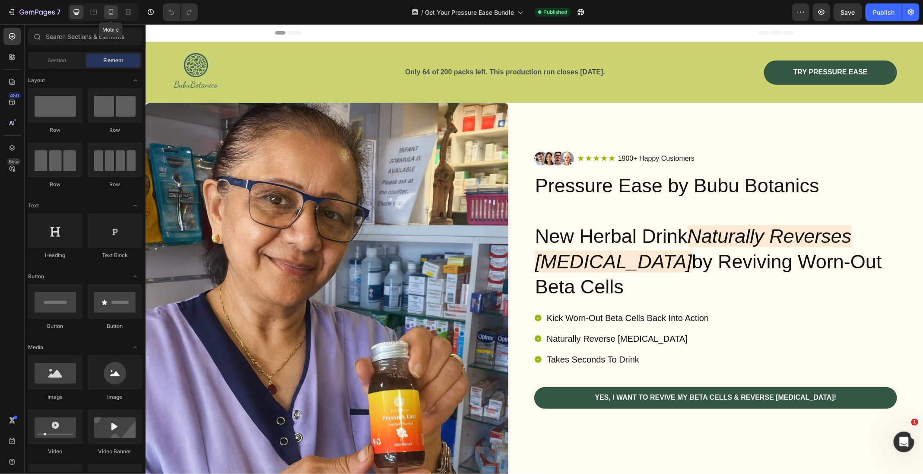
click at [107, 10] on icon at bounding box center [111, 12] width 9 height 9
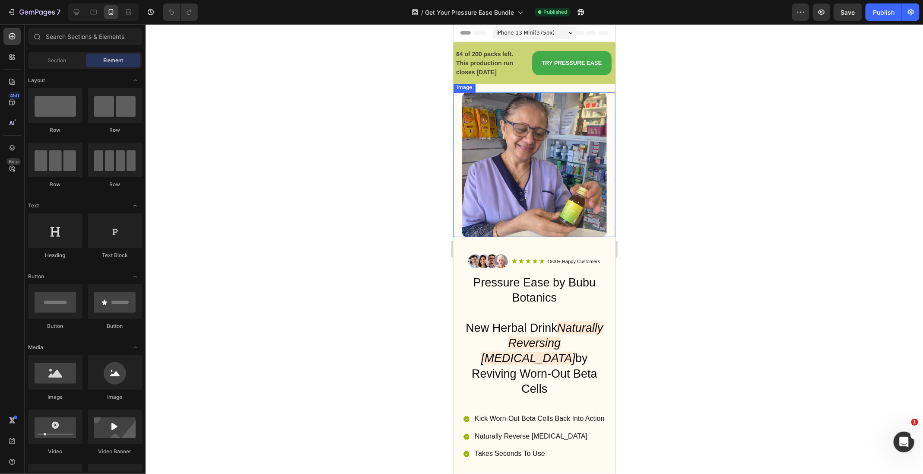
click at [534, 186] on img at bounding box center [534, 164] width 145 height 145
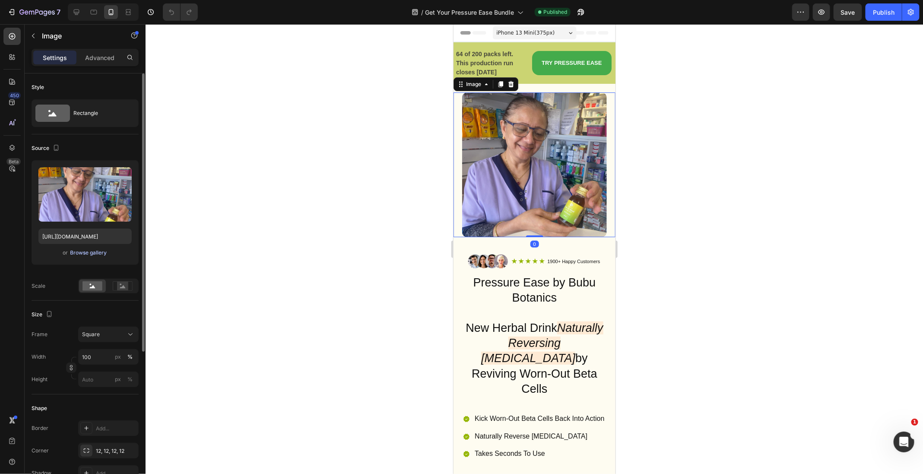
click at [90, 253] on div "Browse gallery" at bounding box center [88, 253] width 37 height 8
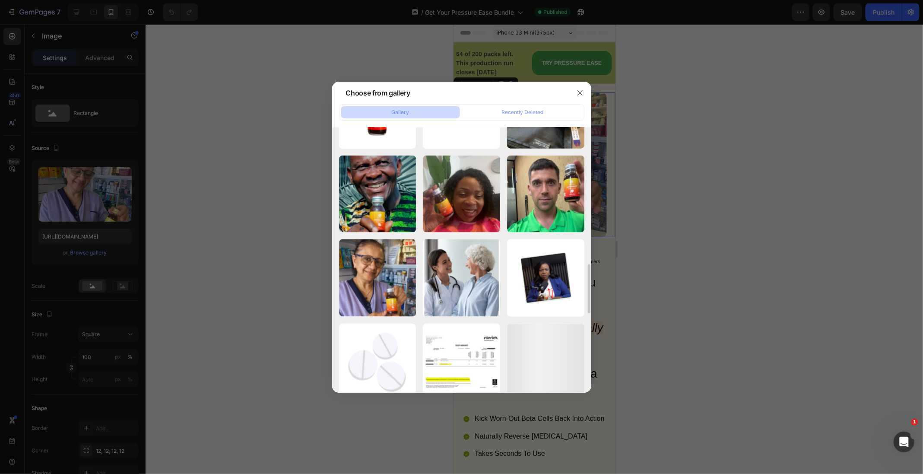
scroll to position [736, 0]
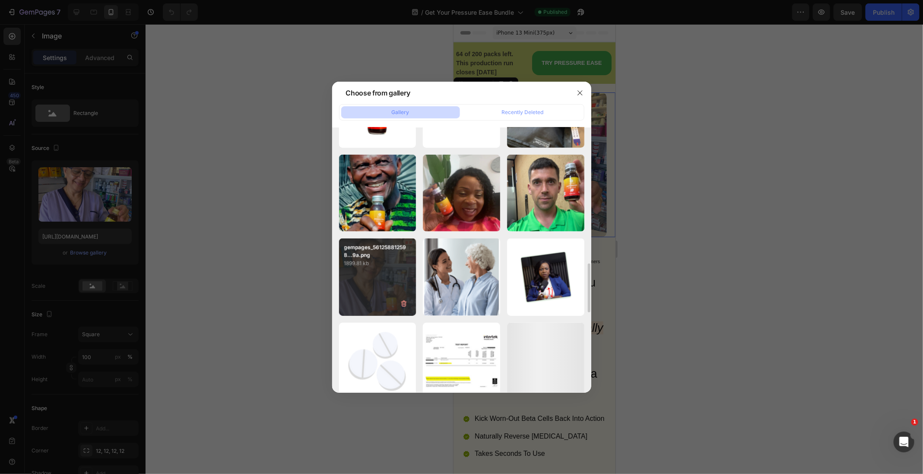
click at [377, 278] on div "gempages_561258812598...9a.png 1899.81 kb" at bounding box center [377, 276] width 77 height 77
type input "[URL][DOMAIN_NAME]"
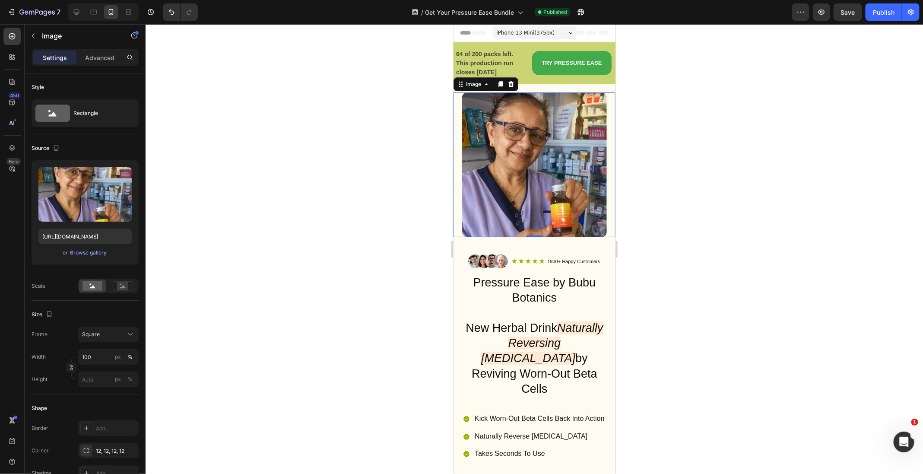
click at [379, 274] on div at bounding box center [534, 249] width 777 height 450
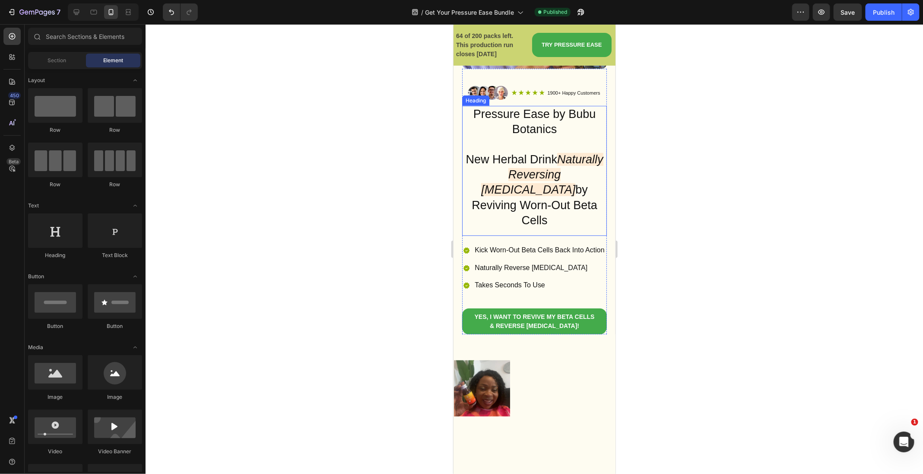
scroll to position [191, 0]
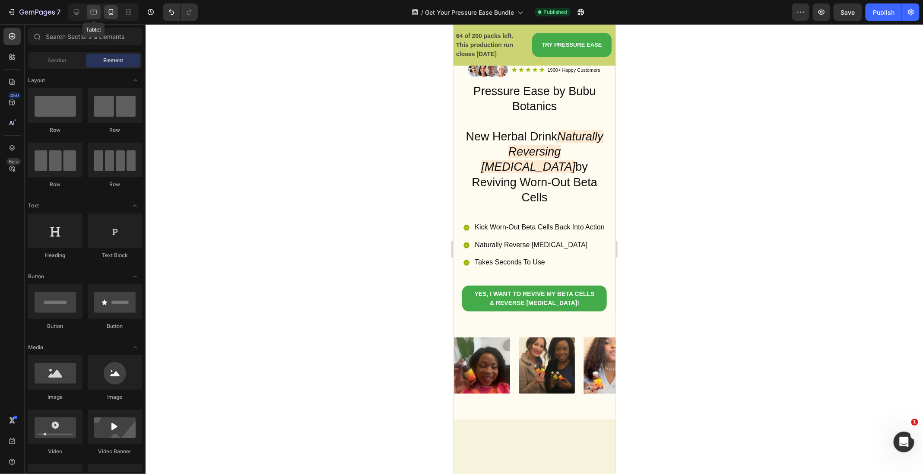
click at [91, 12] on icon at bounding box center [94, 12] width 6 height 5
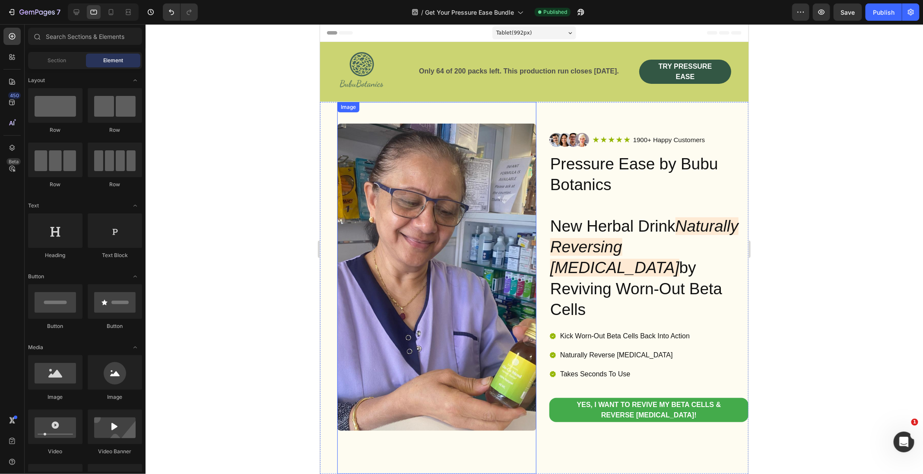
click at [459, 220] on img at bounding box center [436, 276] width 199 height 307
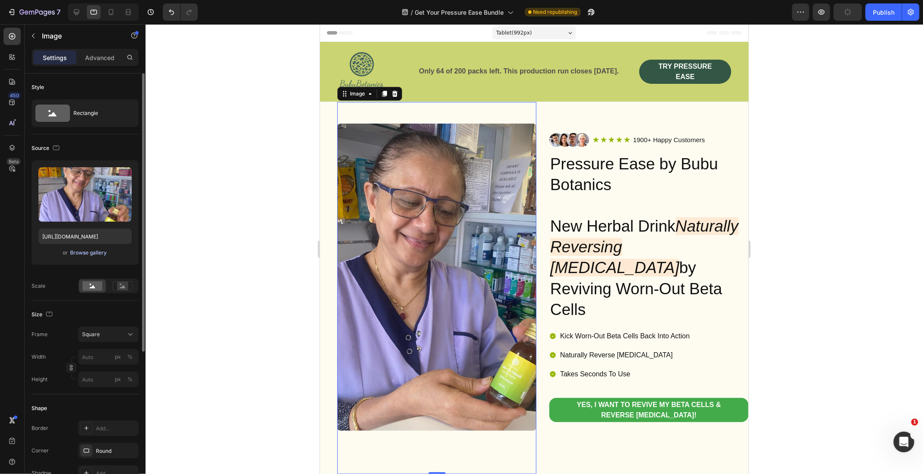
click at [100, 250] on div "Browse gallery" at bounding box center [88, 253] width 37 height 8
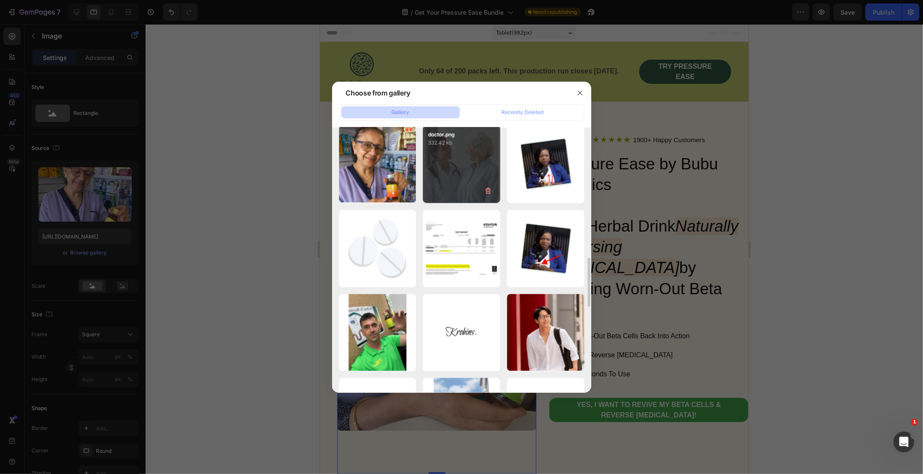
scroll to position [827, 0]
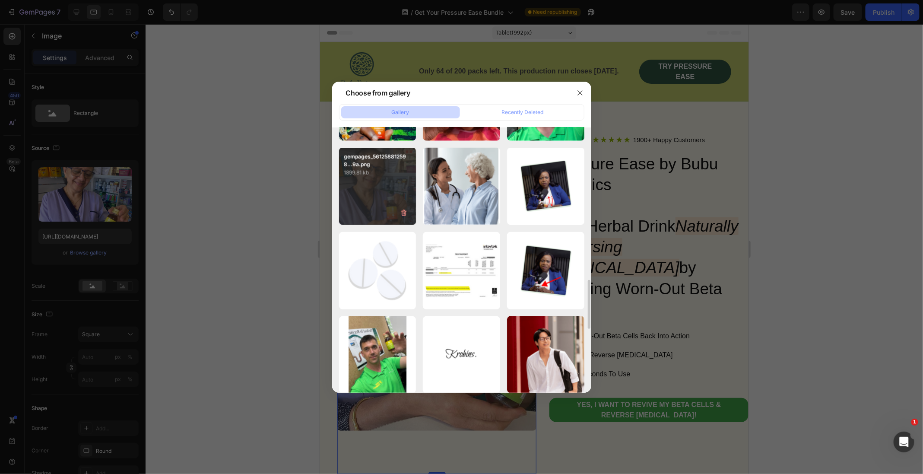
click at [379, 176] on p "1899.81 kb" at bounding box center [377, 172] width 67 height 9
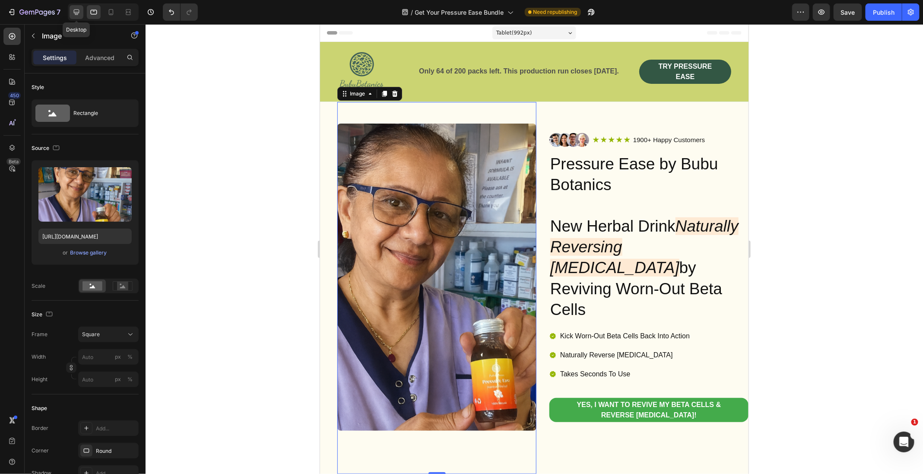
click at [78, 14] on icon at bounding box center [76, 12] width 9 height 9
type input "[URL][DOMAIN_NAME]"
type input "100"
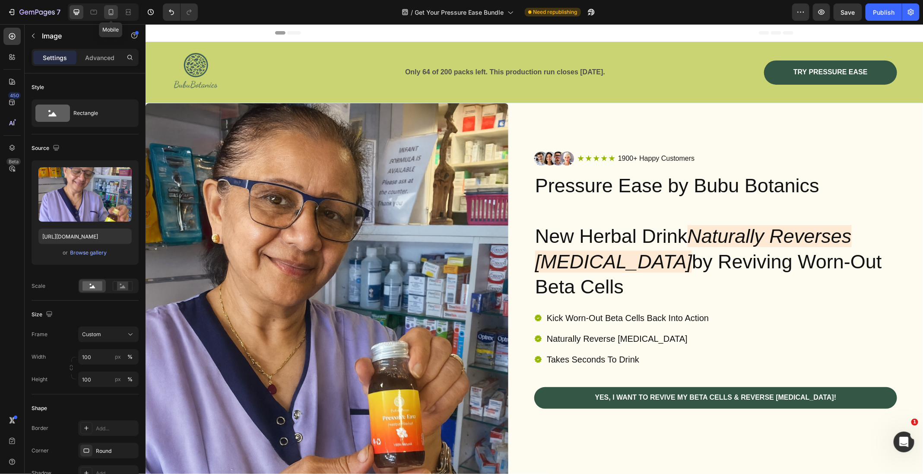
click at [108, 12] on icon at bounding box center [111, 12] width 9 height 9
type input "[URL][DOMAIN_NAME]"
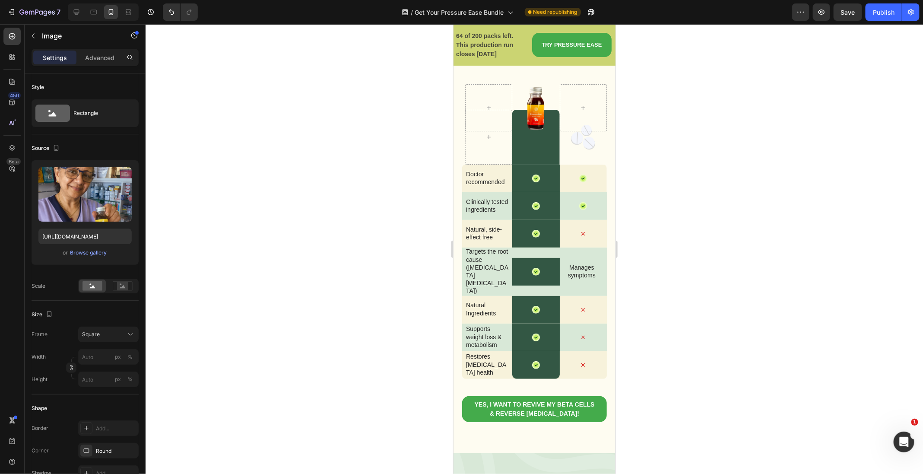
scroll to position [1926, 0]
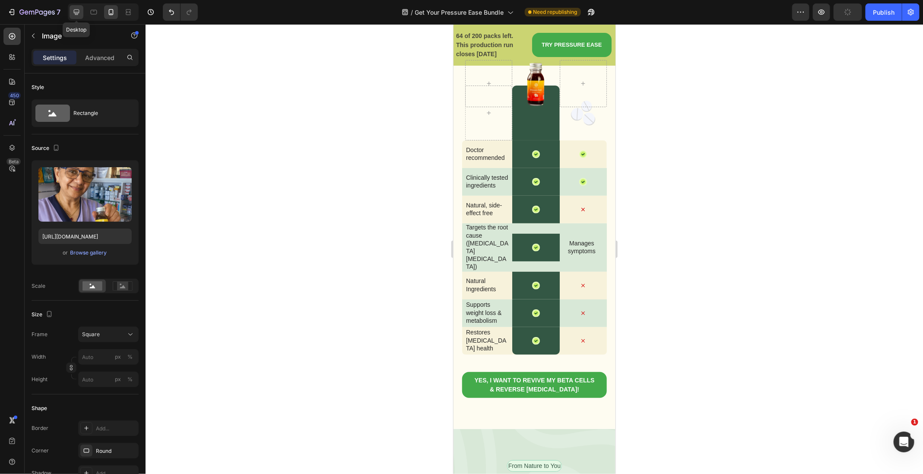
click at [70, 16] on div at bounding box center [77, 12] width 14 height 14
type input "[URL][DOMAIN_NAME]"
type input "100"
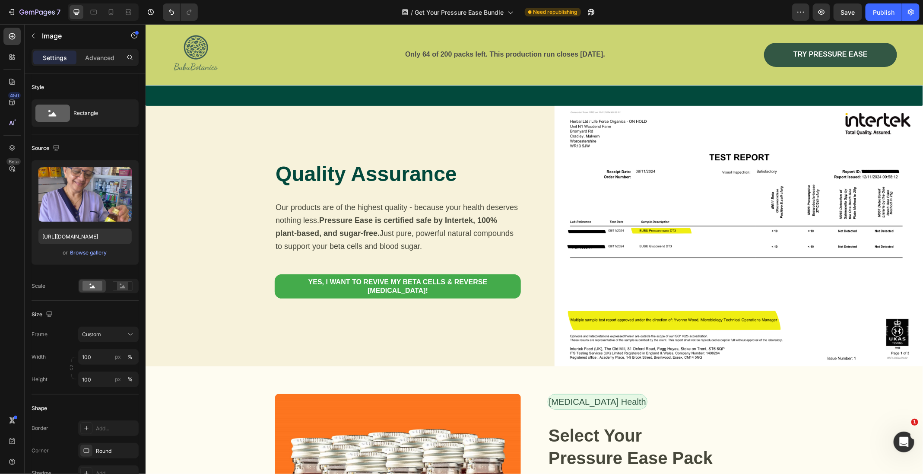
scroll to position [3873, 0]
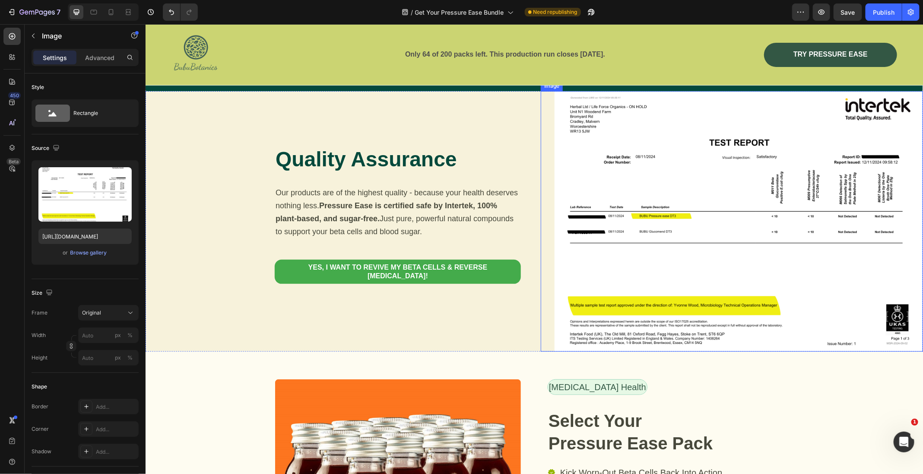
click at [655, 206] on img at bounding box center [738, 221] width 368 height 260
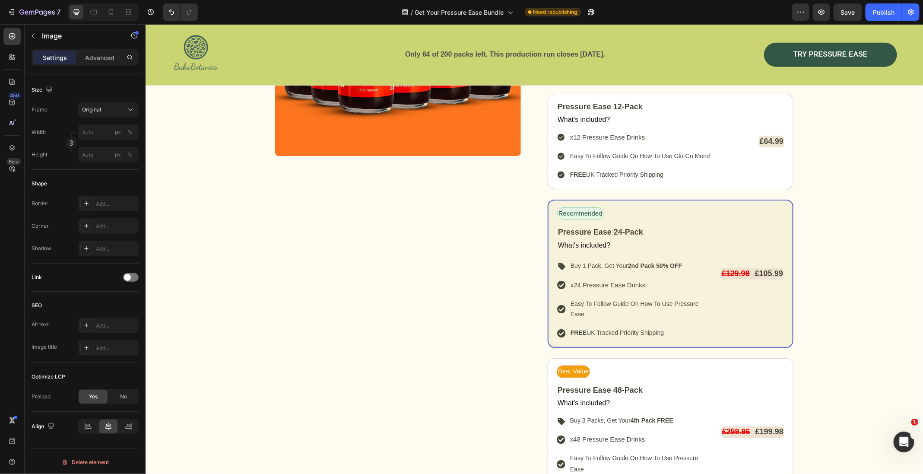
scroll to position [4309, 0]
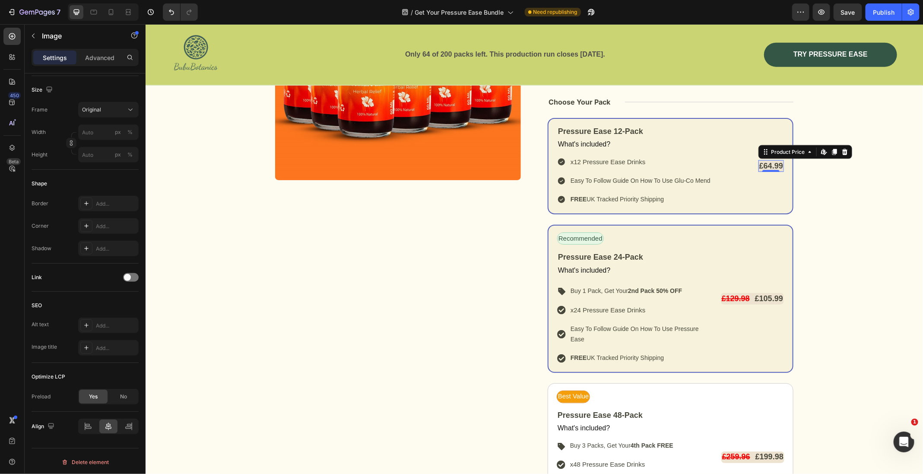
click at [771, 163] on div "£64.99" at bounding box center [770, 166] width 25 height 12
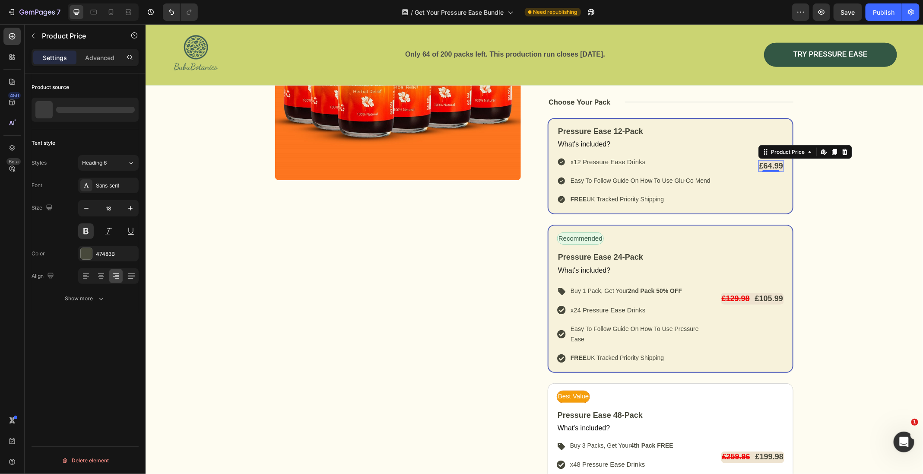
click at [771, 163] on div "£64.99" at bounding box center [770, 166] width 25 height 12
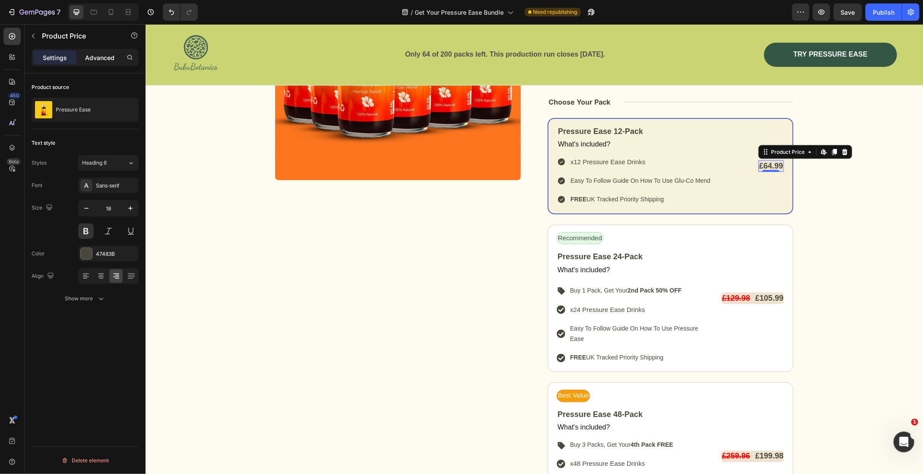
click at [96, 54] on p "Advanced" at bounding box center [99, 57] width 29 height 9
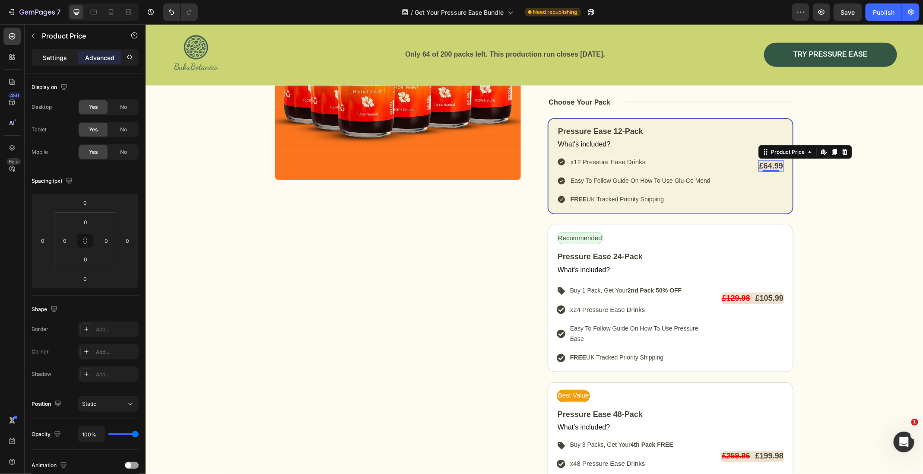
click at [56, 57] on p "Settings" at bounding box center [55, 57] width 24 height 9
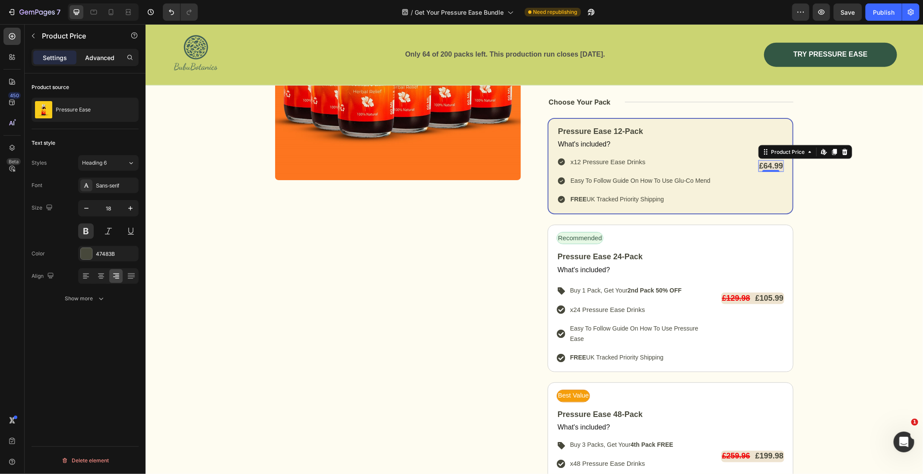
click at [97, 57] on p "Advanced" at bounding box center [99, 57] width 29 height 9
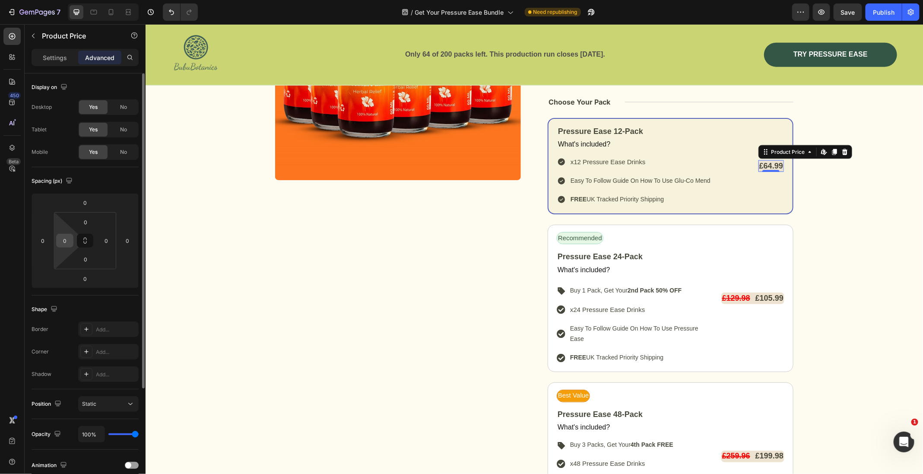
click at [70, 240] on input "0" at bounding box center [64, 240] width 13 height 13
type input "5"
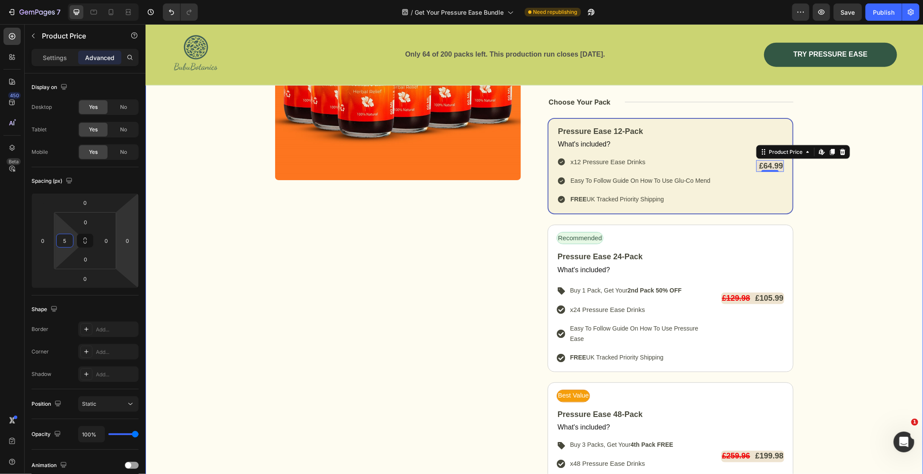
click at [271, 274] on div "Image [MEDICAL_DATA] Health Text Block Row Select Your Pressure Ease Pack Headi…" at bounding box center [533, 261] width 777 height 655
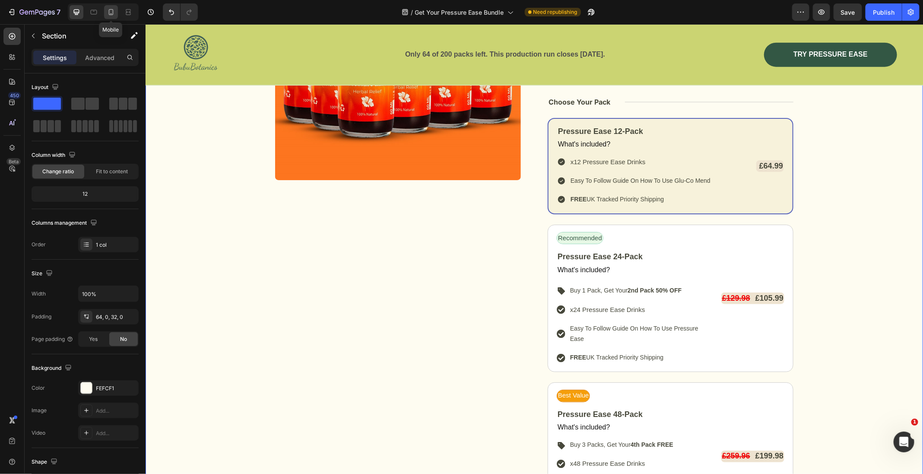
click at [115, 14] on div at bounding box center [111, 12] width 14 height 14
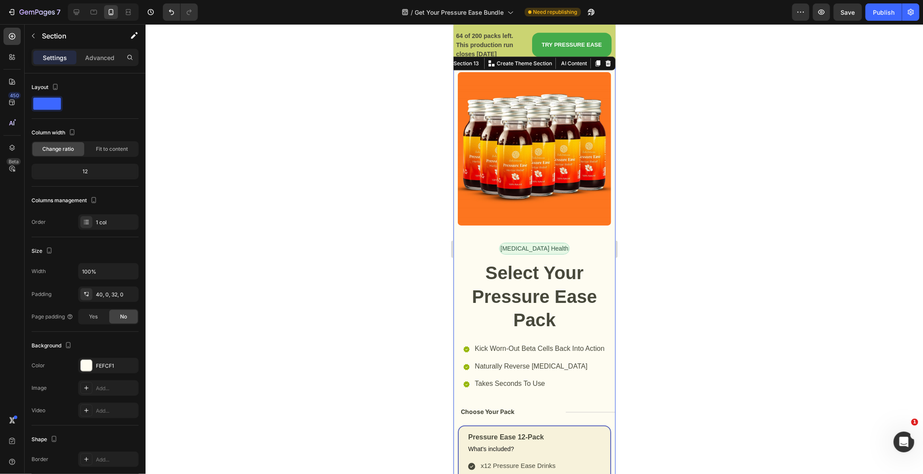
scroll to position [4348, 0]
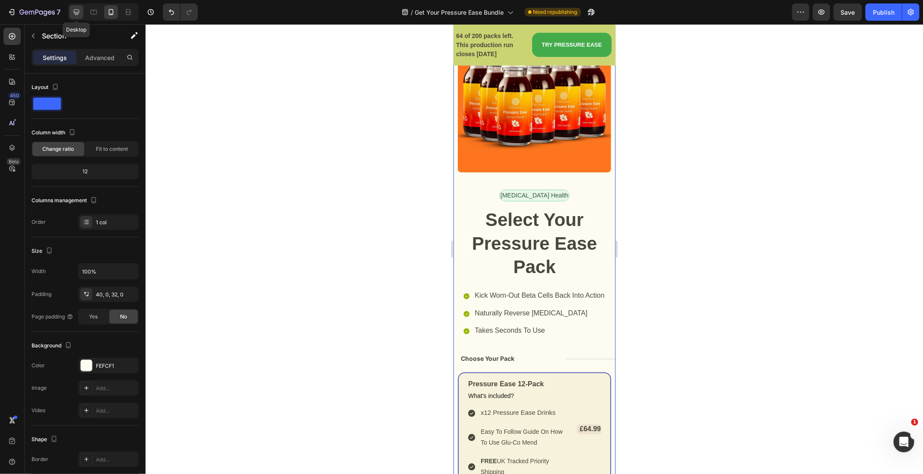
click at [78, 13] on icon at bounding box center [77, 12] width 6 height 6
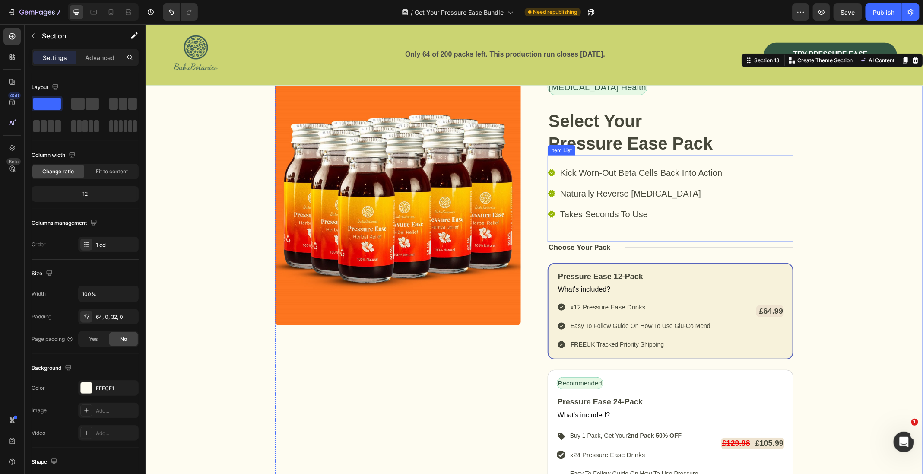
scroll to position [4161, 0]
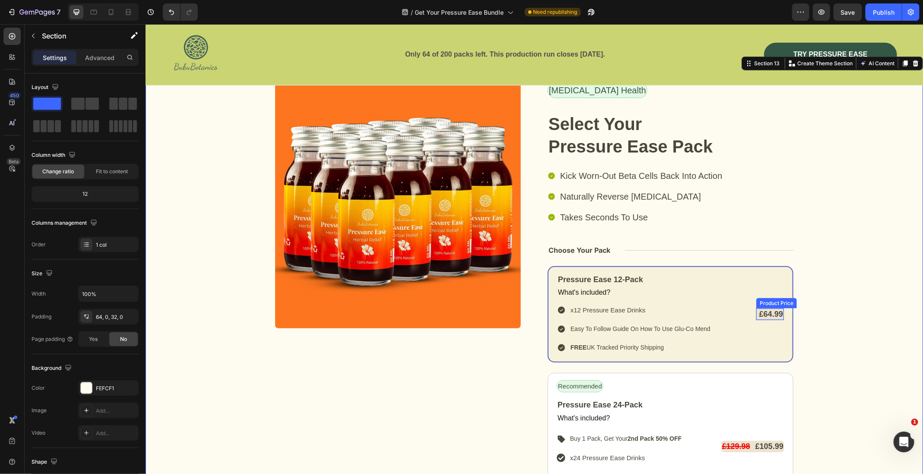
click at [769, 310] on div "£64.99" at bounding box center [770, 314] width 25 height 12
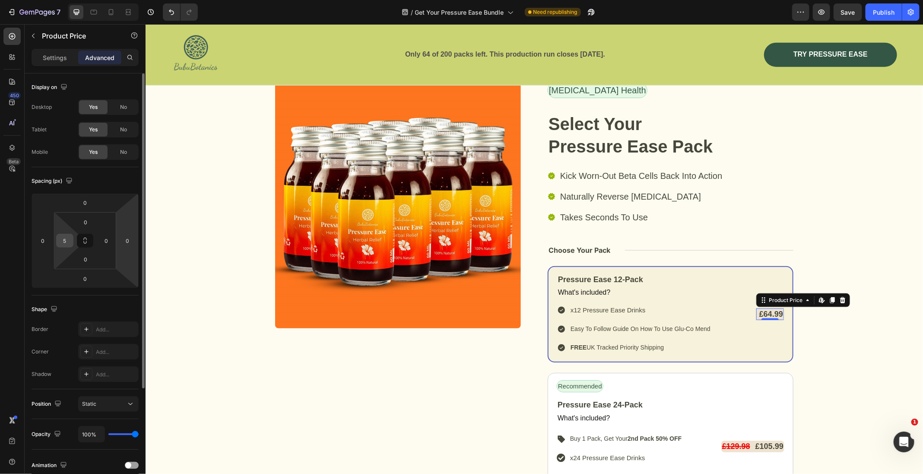
click at [66, 244] on input "5" at bounding box center [64, 240] width 13 height 13
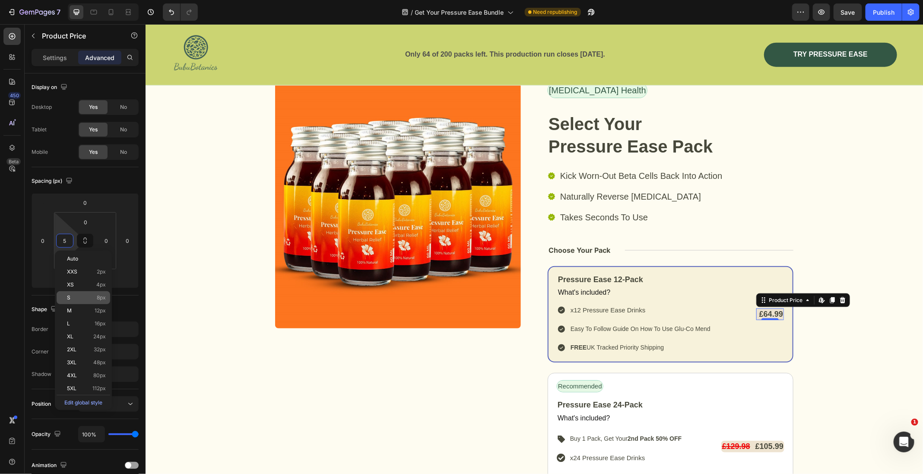
type input "2"
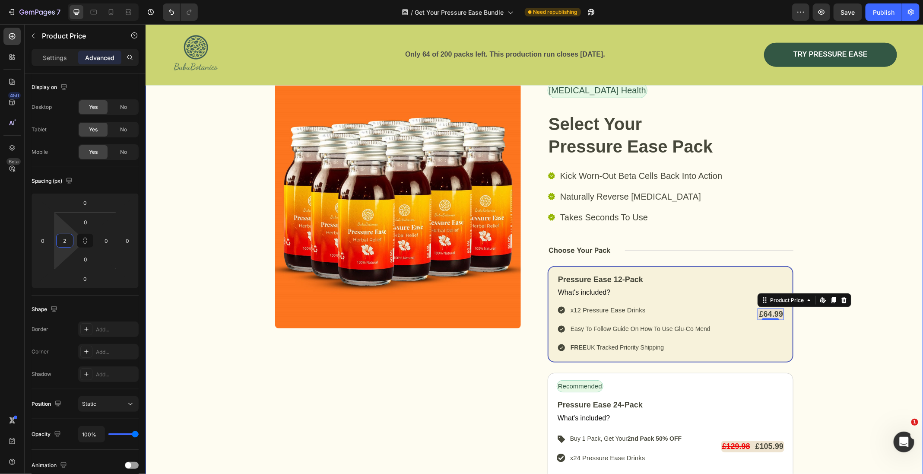
click at [197, 392] on div "Image [MEDICAL_DATA] Health Text Block Row Select Your Pressure Ease Pack Headi…" at bounding box center [533, 409] width 777 height 655
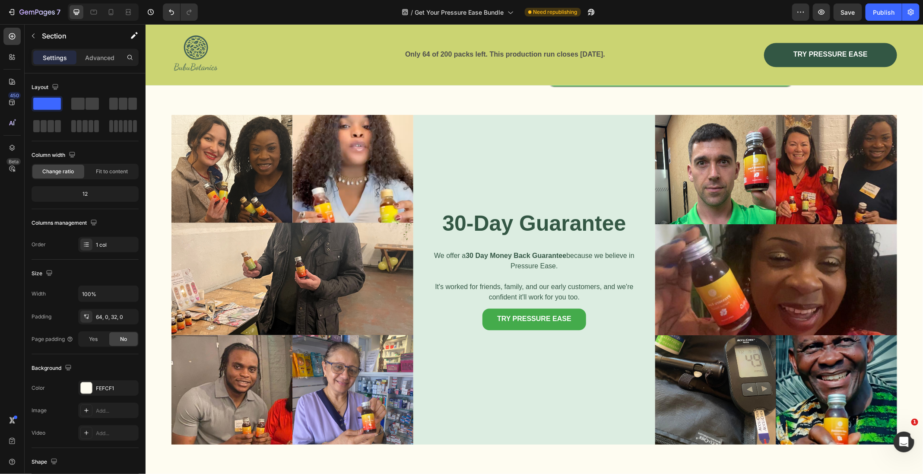
scroll to position [4790, 0]
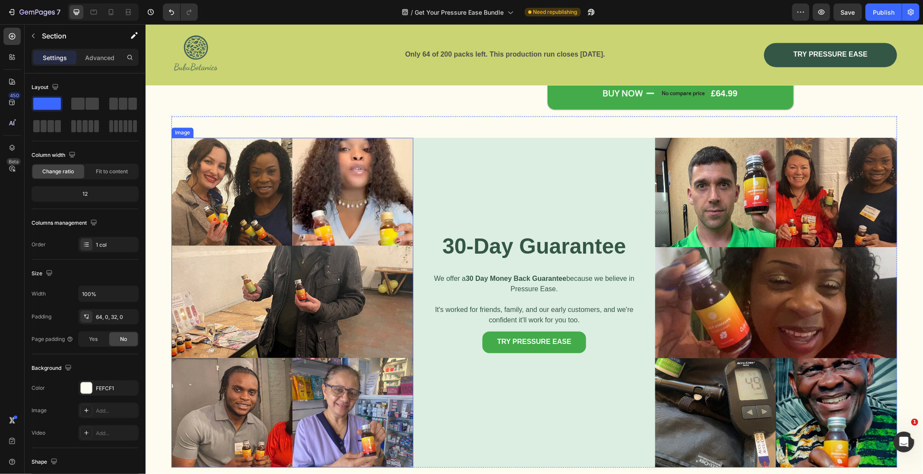
click at [294, 298] on img at bounding box center [292, 301] width 242 height 329
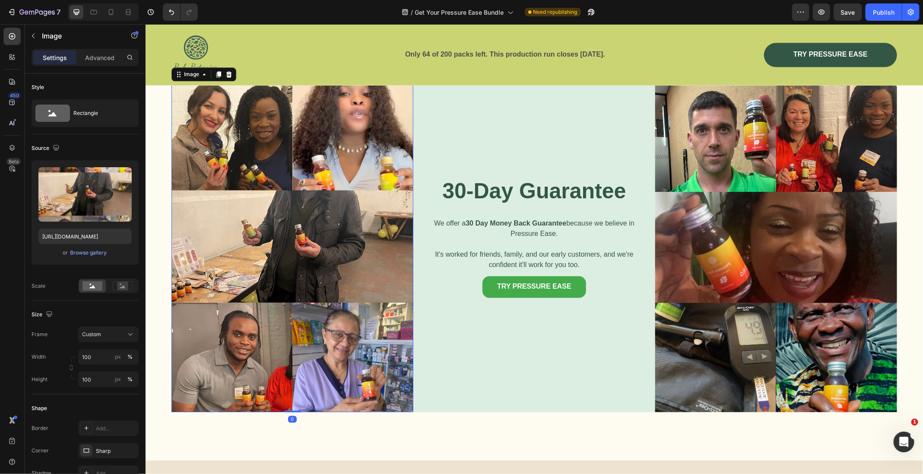
scroll to position [4864, 0]
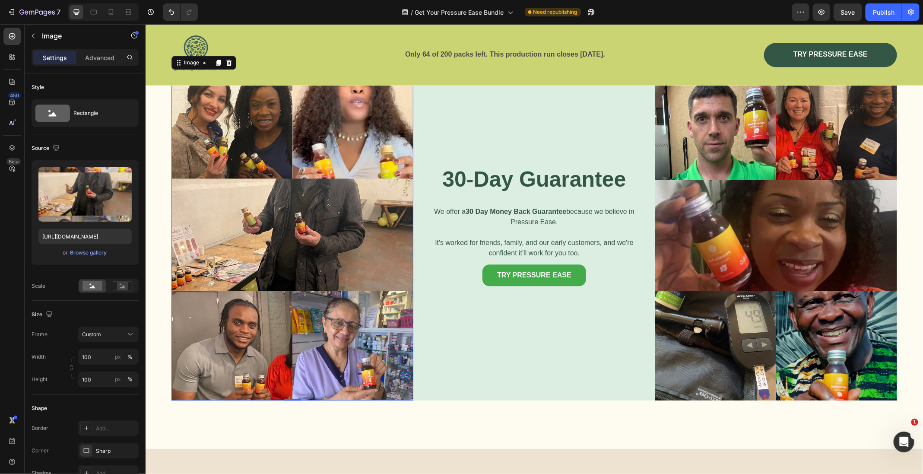
click at [318, 237] on img at bounding box center [292, 234] width 242 height 329
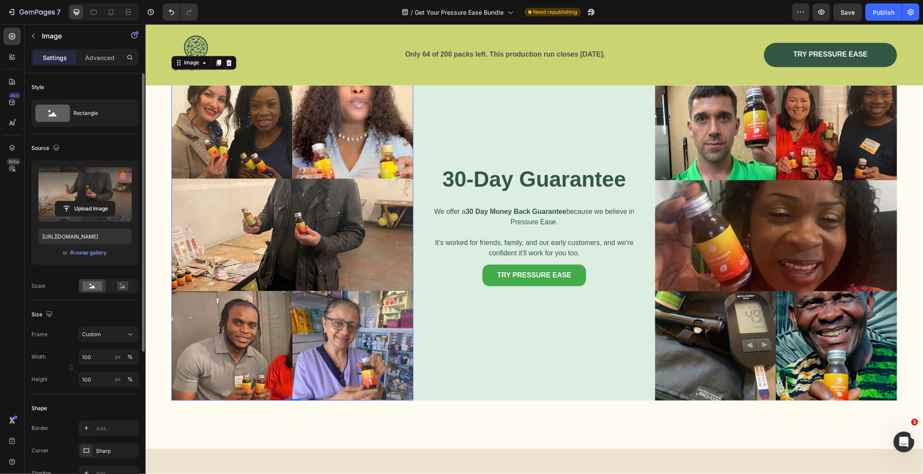
click at [120, 174] on icon "button" at bounding box center [123, 175] width 9 height 9
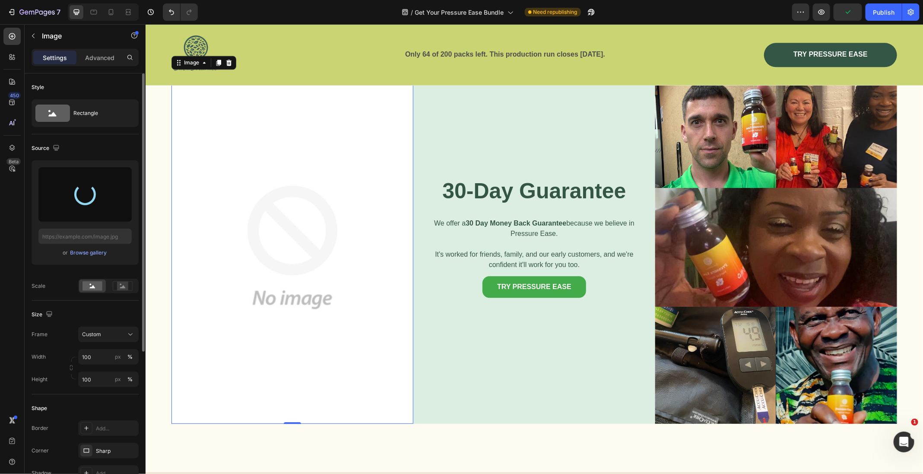
type input "[URL][DOMAIN_NAME]"
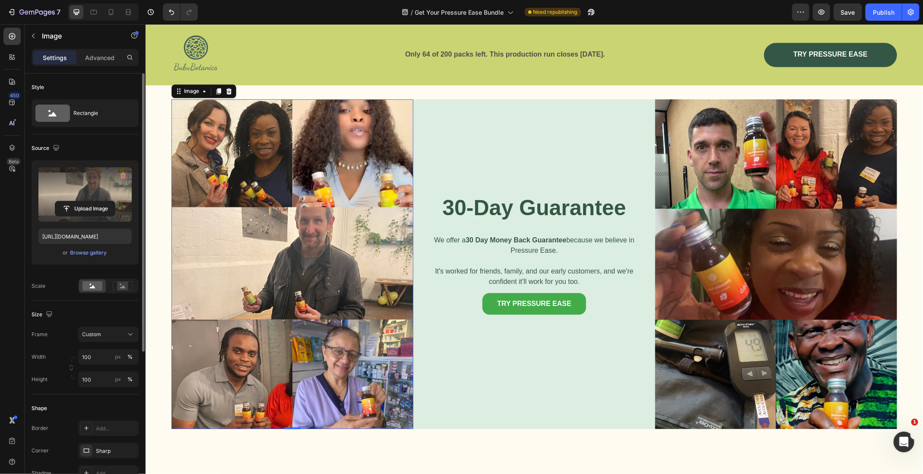
scroll to position [4826, 0]
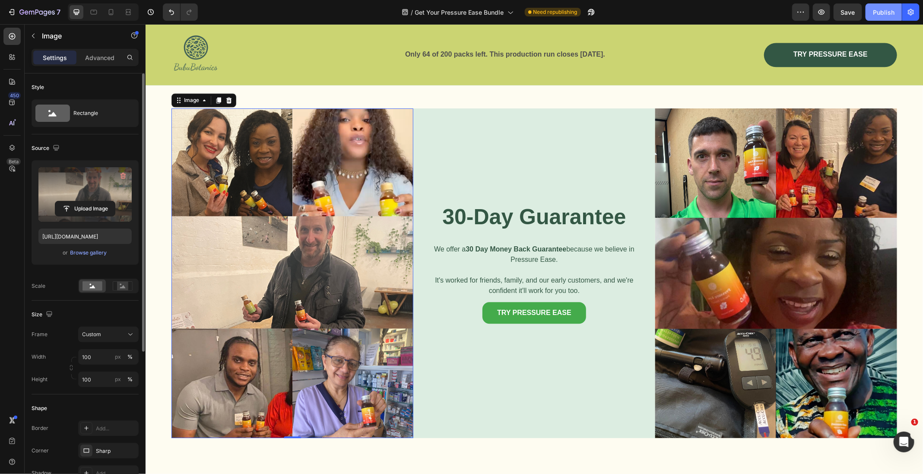
click at [883, 11] on div "Publish" at bounding box center [884, 12] width 22 height 9
click at [597, 57] on p "Only 64 of 200 packs left. This production run closes [DATE]." at bounding box center [504, 54] width 406 height 13
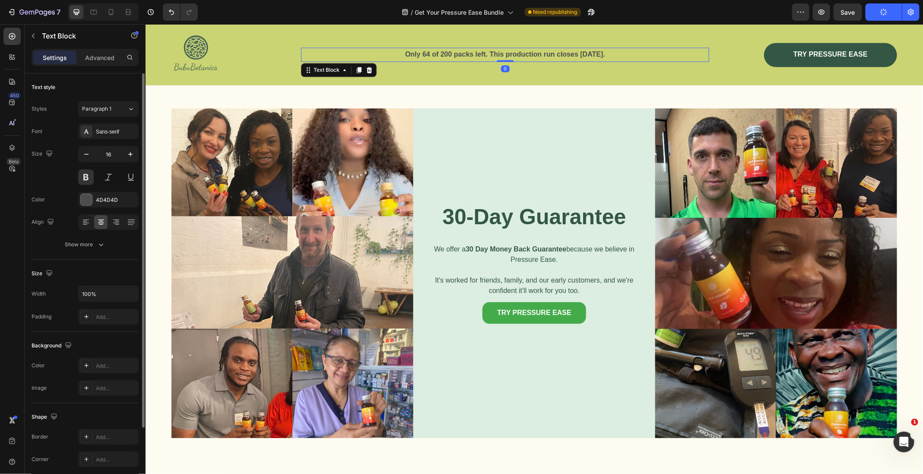
click at [597, 57] on p "Only 64 of 200 packs left. This production run closes [DATE]." at bounding box center [504, 54] width 406 height 13
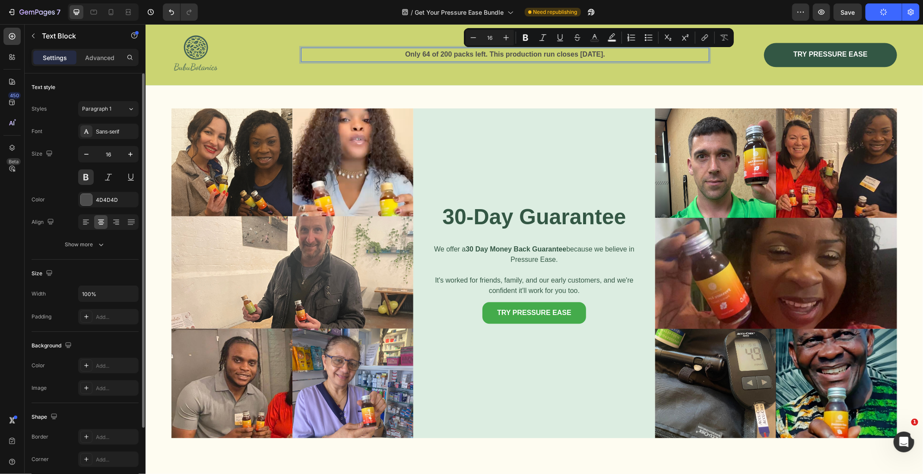
click at [586, 57] on p "Only 64 of 200 packs left. This production run closes [DATE]." at bounding box center [504, 54] width 406 height 13
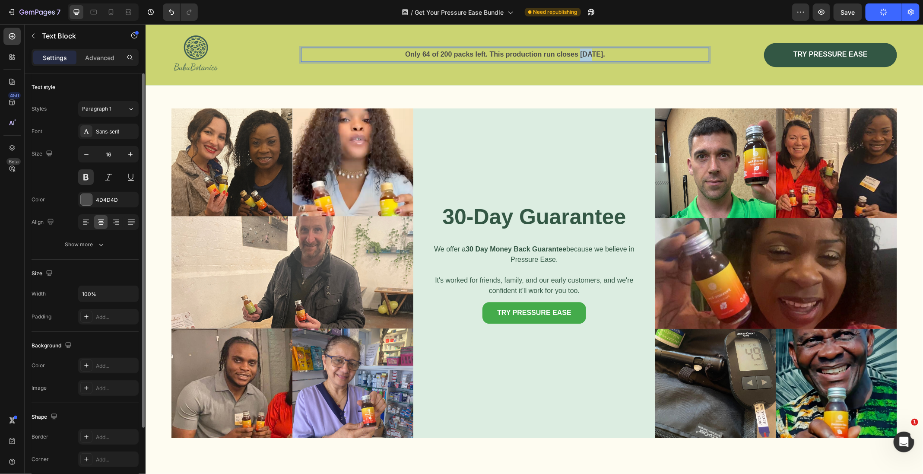
click at [586, 57] on p "Only 64 of 200 packs left. This production run closes [DATE]." at bounding box center [504, 54] width 406 height 13
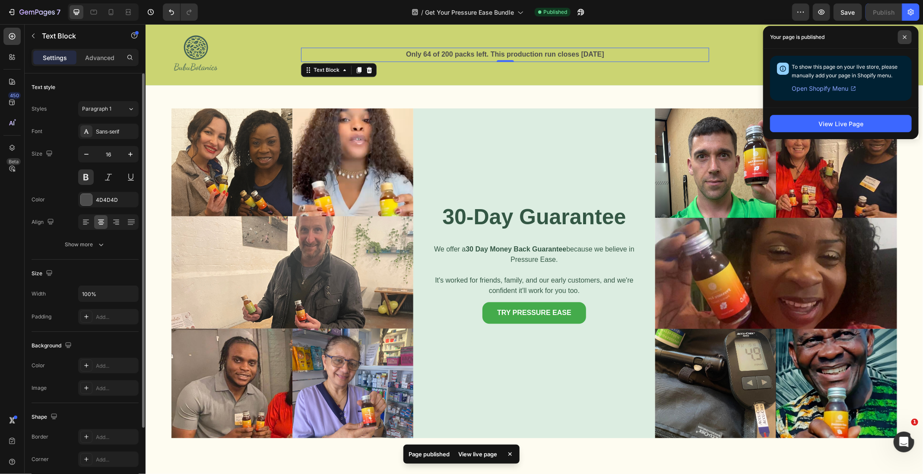
click at [906, 40] on span at bounding box center [905, 37] width 14 height 14
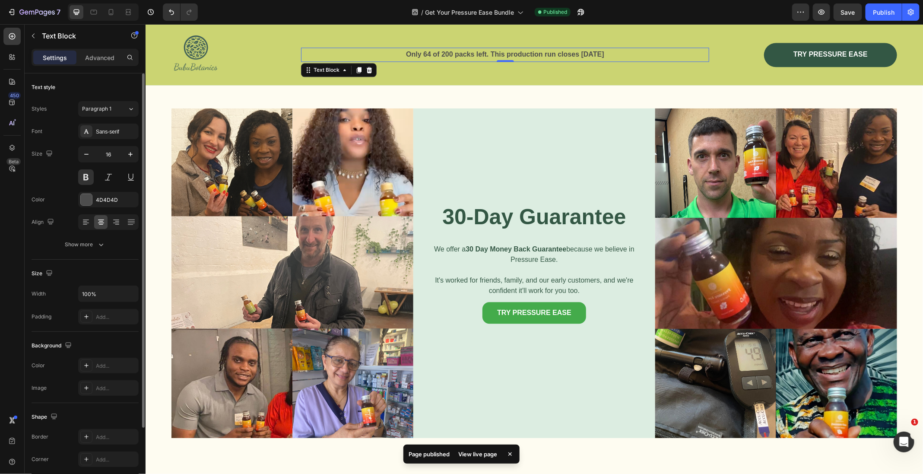
click at [742, 17] on div "/ Get Your Pressure Ease Bundle Published" at bounding box center [498, 11] width 587 height 17
click at [877, 13] on div "Publish" at bounding box center [884, 12] width 22 height 9
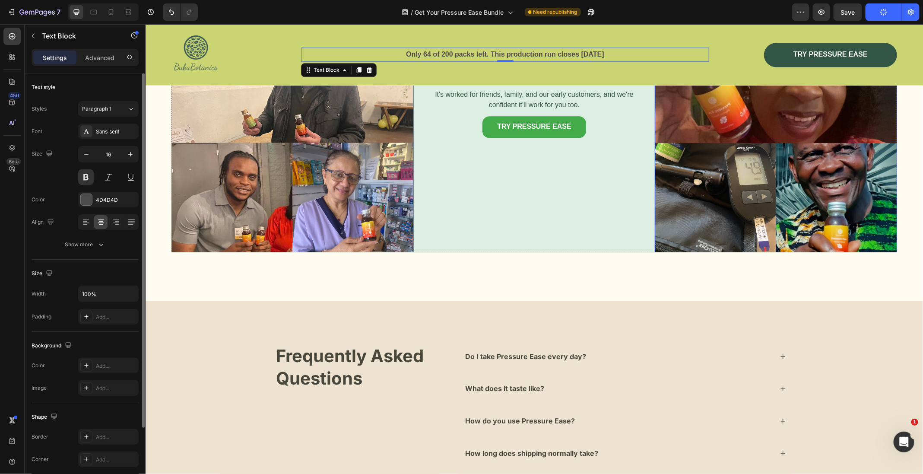
scroll to position [5002, 0]
